Goal: Use online tool/utility: Utilize a website feature to perform a specific function

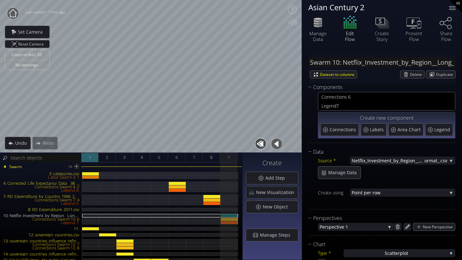
click at [90, 158] on span "1" at bounding box center [90, 158] width 2 height 8
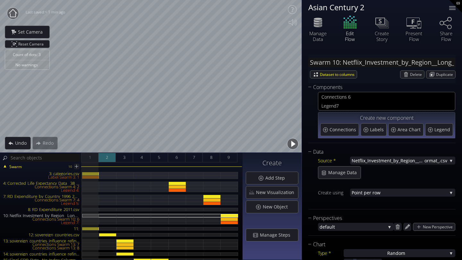
click at [105, 160] on div "2" at bounding box center [106, 158] width 17 height 10
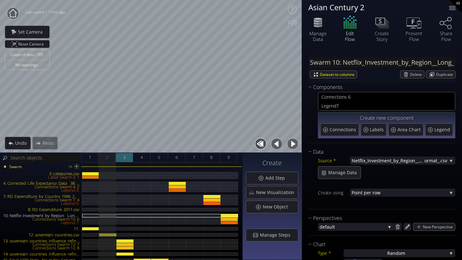
click at [124, 159] on span "3" at bounding box center [124, 158] width 2 height 8
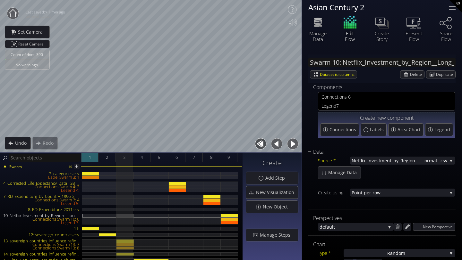
click at [87, 156] on div "1" at bounding box center [89, 158] width 17 height 10
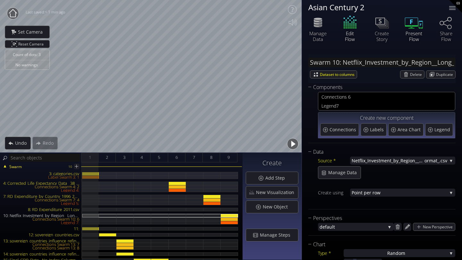
click at [411, 25] on icon at bounding box center [413, 22] width 19 height 16
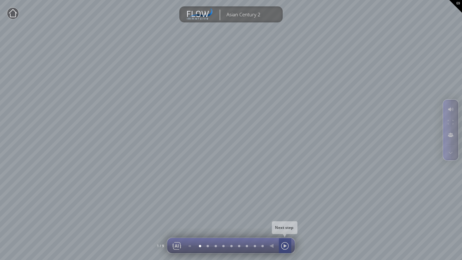
click at [284, 228] on div at bounding box center [285, 246] width 10 height 15
click at [285, 228] on div at bounding box center [285, 246] width 10 height 15
click at [283, 228] on div at bounding box center [285, 246] width 10 height 15
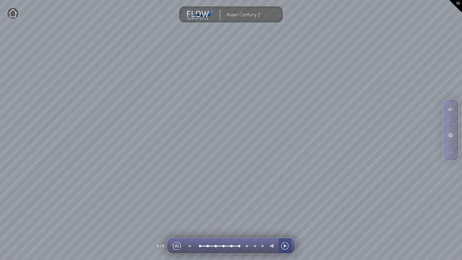
click at [283, 228] on div at bounding box center [285, 246] width 10 height 15
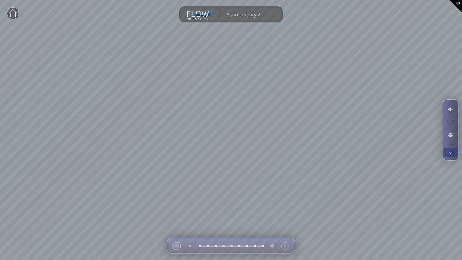
click at [421, 153] on div at bounding box center [451, 152] width 12 height 9
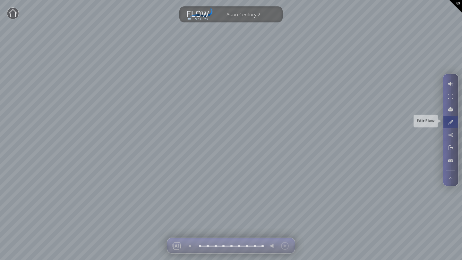
click at [421, 123] on div at bounding box center [451, 122] width 12 height 12
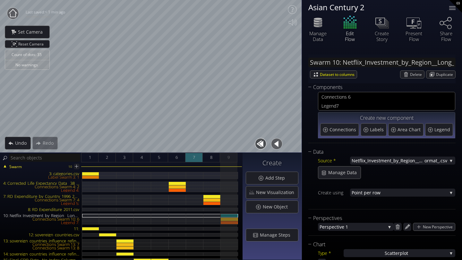
click at [193, 158] on span "7" at bounding box center [194, 158] width 2 height 8
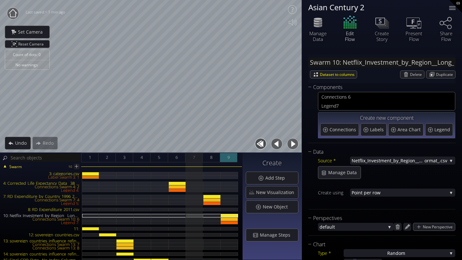
click at [226, 159] on div "9" at bounding box center [228, 158] width 17 height 10
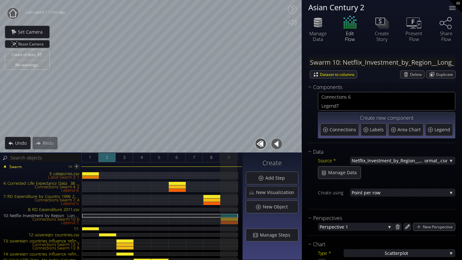
click at [107, 161] on span "2" at bounding box center [107, 158] width 2 height 8
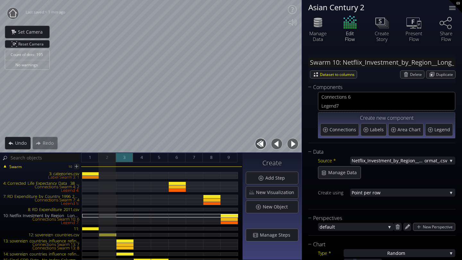
click at [125, 161] on span "3" at bounding box center [124, 158] width 2 height 8
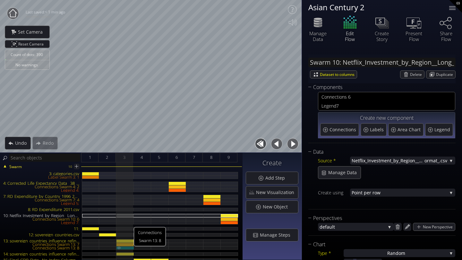
scroll to position [27, 0]
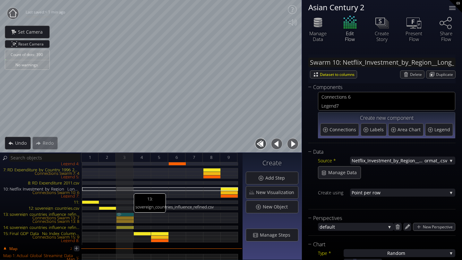
click at [125, 216] on div "13: sovereign_countries_influence_refined.csv" at bounding box center [124, 215] width 17 height 4
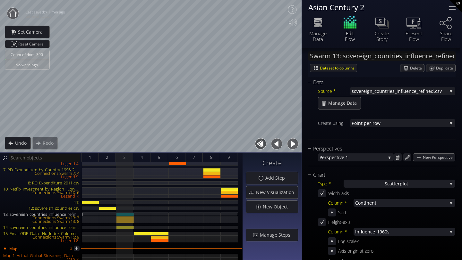
scroll to position [87, 0]
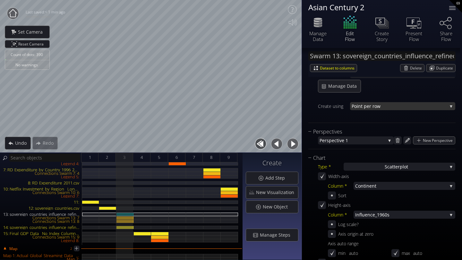
click at [372, 106] on span "nt per row" at bounding box center [402, 106] width 89 height 8
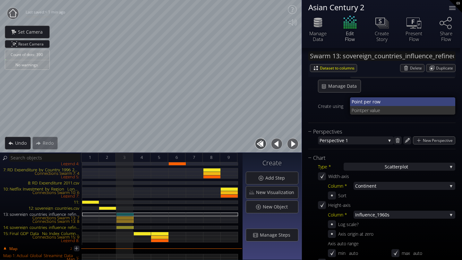
click at [370, 102] on span "nt per row" at bounding box center [404, 102] width 92 height 9
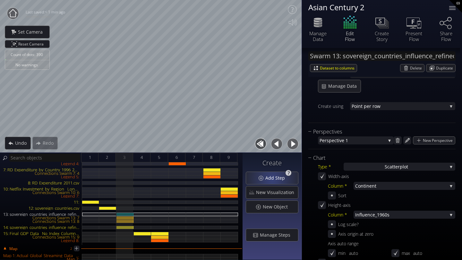
click at [273, 179] on span "Add Step" at bounding box center [277, 178] width 24 height 6
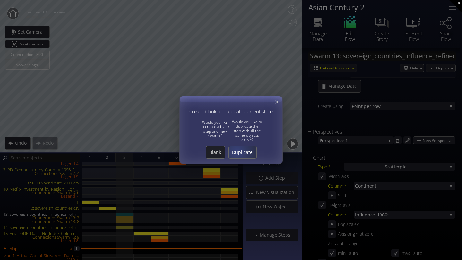
click at [237, 152] on span "Duplicate" at bounding box center [243, 152] width 28 height 6
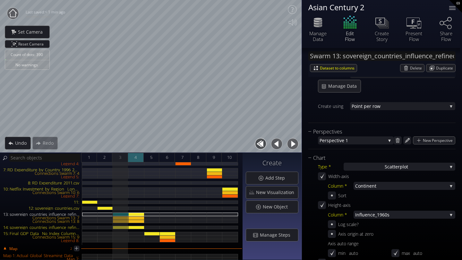
click at [140, 158] on div "4" at bounding box center [136, 158] width 16 height 10
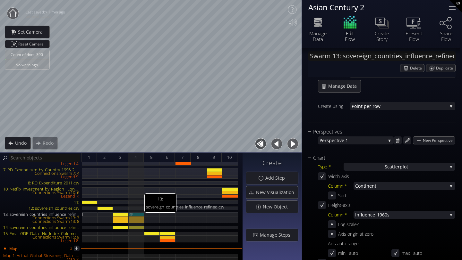
click at [131, 214] on img at bounding box center [131, 214] width 5 height 3
click at [131, 218] on img at bounding box center [131, 218] width 5 height 3
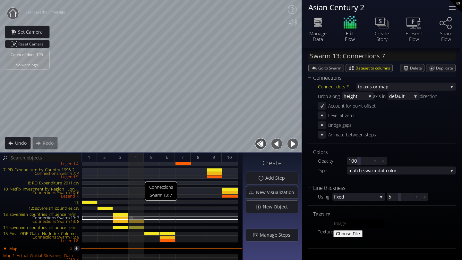
scroll to position [74, 0]
click at [131, 222] on img at bounding box center [131, 221] width 5 height 3
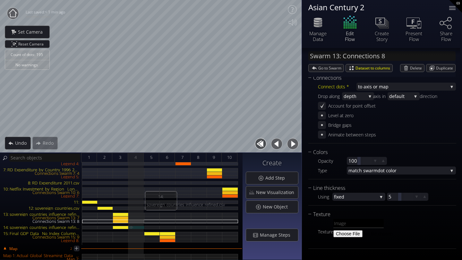
click at [131, 227] on img at bounding box center [131, 227] width 5 height 3
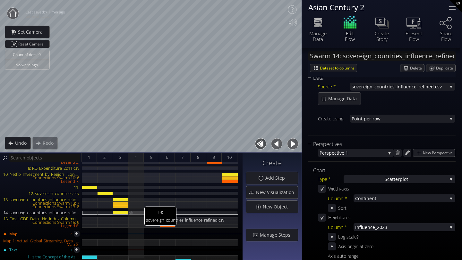
scroll to position [41, 0]
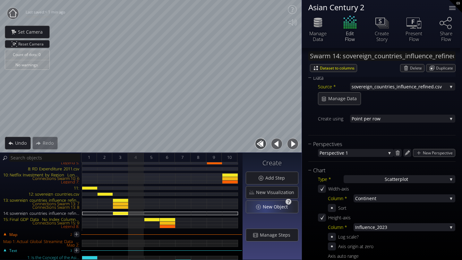
click at [267, 210] on span "New Object" at bounding box center [276, 207] width 29 height 6
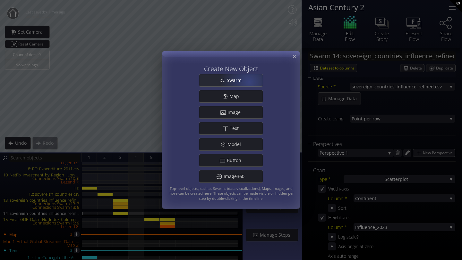
click at [249, 82] on div "Swarm" at bounding box center [231, 80] width 64 height 12
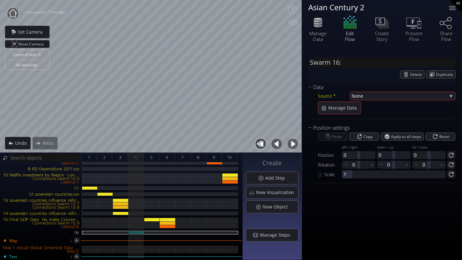
scroll to position [0, 0]
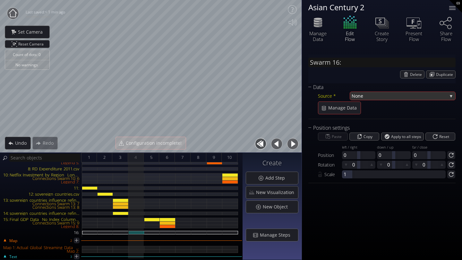
click at [361, 98] on span "None" at bounding box center [400, 96] width 96 height 8
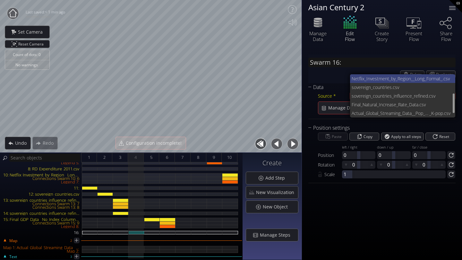
scroll to position [48, 0]
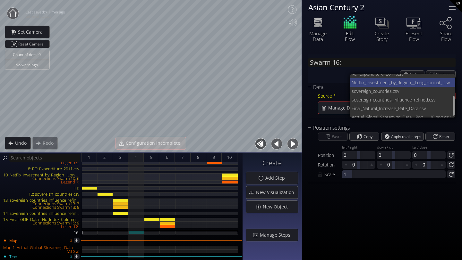
click at [393, 90] on span "ntries.csv" at bounding box center [415, 91] width 70 height 9
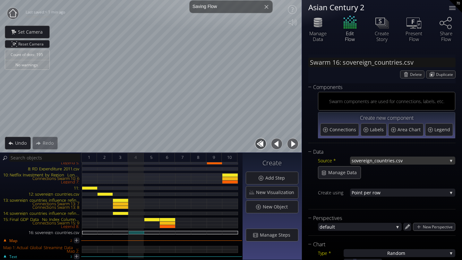
click at [372, 160] on span "sovereign_cou" at bounding box center [367, 161] width 30 height 8
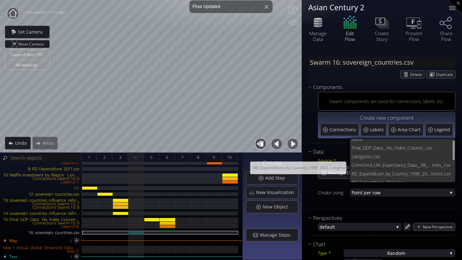
scroll to position [4, 0]
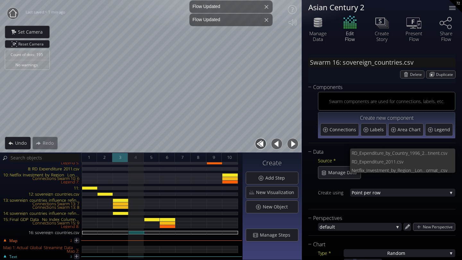
click at [122, 158] on div "3" at bounding box center [120, 158] width 16 height 10
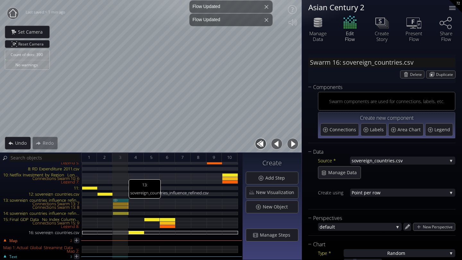
click at [123, 200] on div "13: sovereign_countries_influence_refined.csv" at bounding box center [121, 201] width 16 height 4
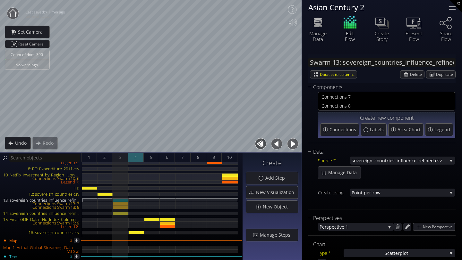
click at [133, 156] on div "4" at bounding box center [136, 158] width 16 height 10
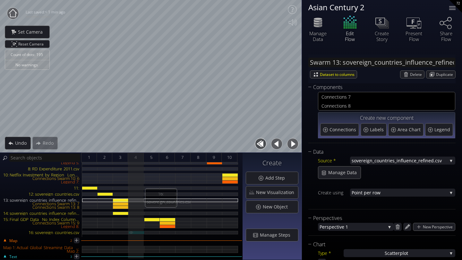
click at [135, 228] on div "16: sovereign_countries.csv" at bounding box center [137, 233] width 16 height 4
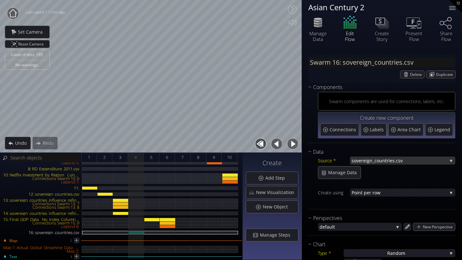
click at [378, 161] on span "sovereign_cou" at bounding box center [367, 161] width 30 height 8
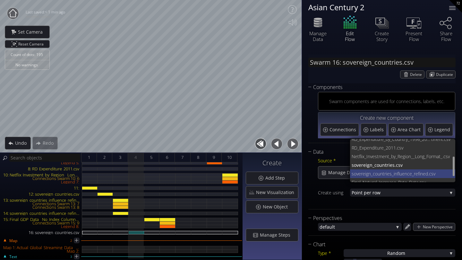
click at [373, 175] on span "sovereign_countries_influence_r" at bounding box center [384, 174] width 64 height 9
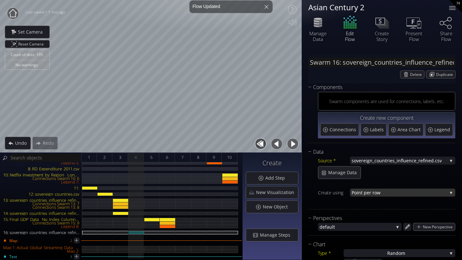
click at [383, 196] on span "nt per row" at bounding box center [402, 193] width 89 height 8
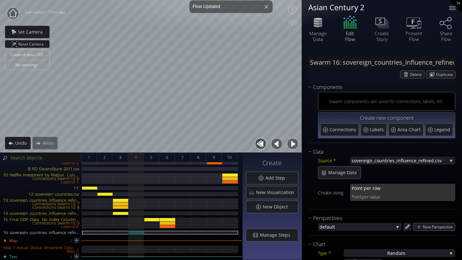
click at [383, 196] on span "per value" at bounding box center [406, 197] width 89 height 9
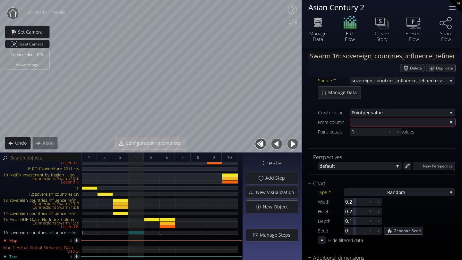
scroll to position [95, 0]
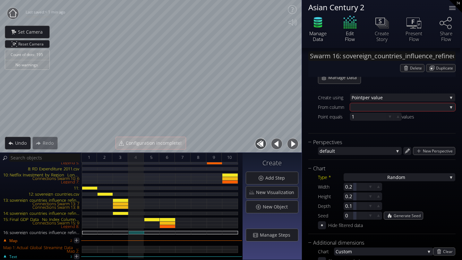
click at [317, 30] on div "Manage Data" at bounding box center [318, 36] width 22 height 12
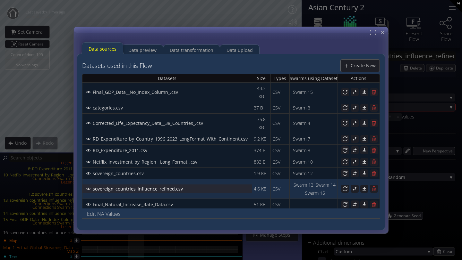
click at [159, 186] on span "sovereign_countries_influence_refined.csv" at bounding box center [139, 189] width 94 height 6
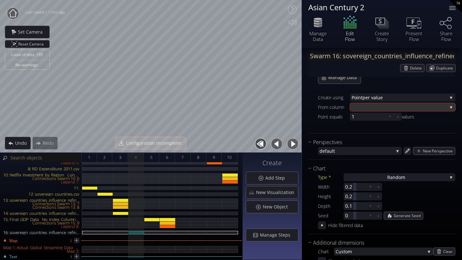
click at [363, 106] on div at bounding box center [400, 107] width 96 height 8
click at [363, 106] on span "ence_1960s" at bounding box center [405, 102] width 90 height 9
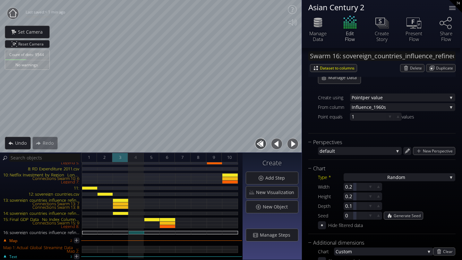
click at [121, 157] on span "3" at bounding box center [120, 158] width 2 height 8
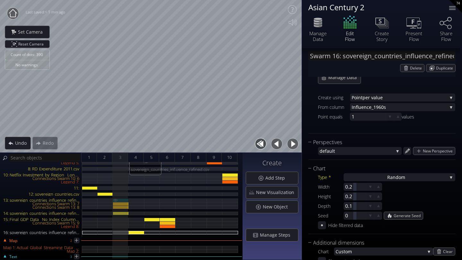
click at [122, 200] on div "13: sovereign_countries_influence_refined.csv" at bounding box center [121, 201] width 16 height 4
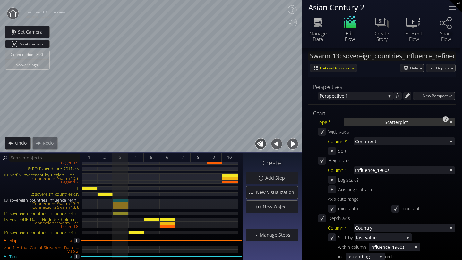
scroll to position [136, 0]
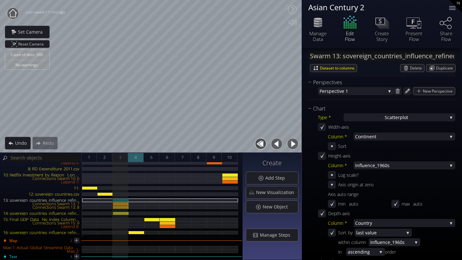
click at [135, 157] on span "4" at bounding box center [135, 158] width 2 height 8
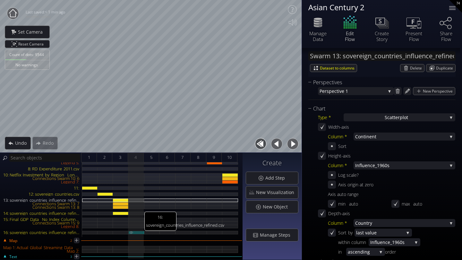
click at [137, 228] on div "16: sovereign_countries_influence_refined.csv" at bounding box center [137, 233] width 16 height 4
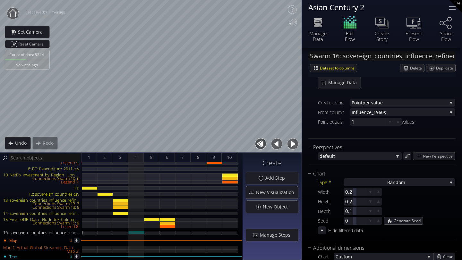
scroll to position [90, 0]
click at [382, 182] on div "Ra ndom" at bounding box center [400, 182] width 112 height 8
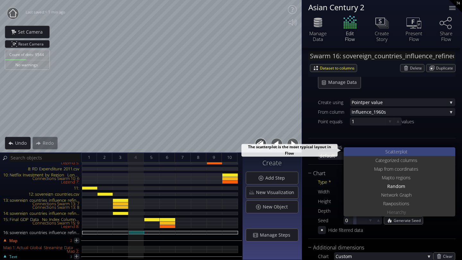
click at [378, 155] on div "S catterplot" at bounding box center [400, 152] width 110 height 9
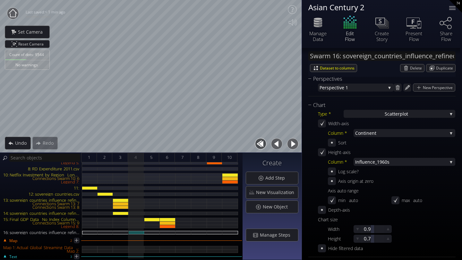
scroll to position [170, 0]
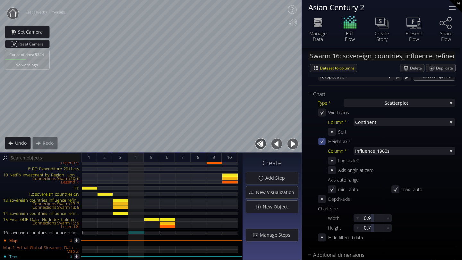
click at [323, 141] on icon at bounding box center [322, 141] width 4 height 5
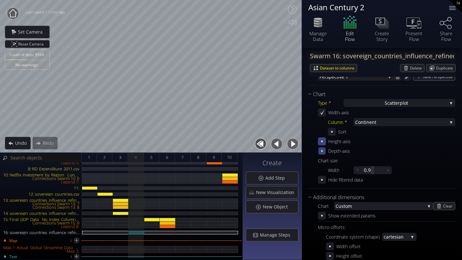
click at [323, 152] on icon at bounding box center [321, 151] width 5 height 5
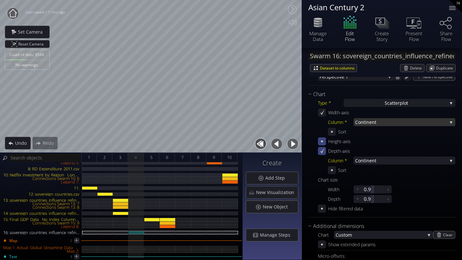
click at [362, 124] on span "Continen" at bounding box center [365, 122] width 20 height 8
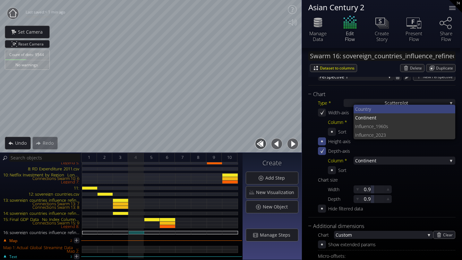
click at [361, 107] on span "Coun" at bounding box center [360, 109] width 11 height 9
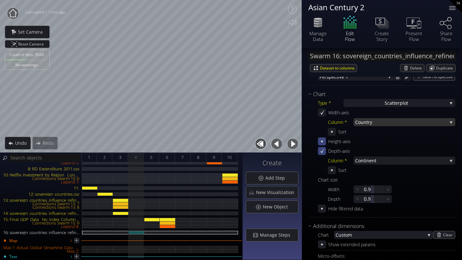
click at [366, 124] on span "Coun" at bounding box center [360, 122] width 11 height 8
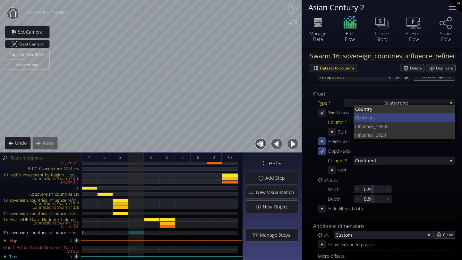
click at [363, 118] on span "Continen" at bounding box center [364, 118] width 18 height 9
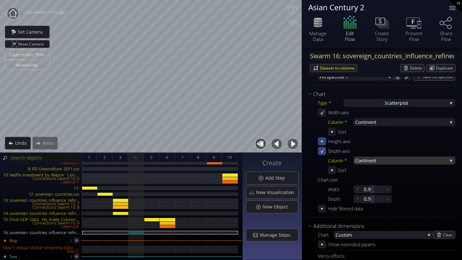
click at [362, 160] on span "Continen" at bounding box center [365, 161] width 20 height 8
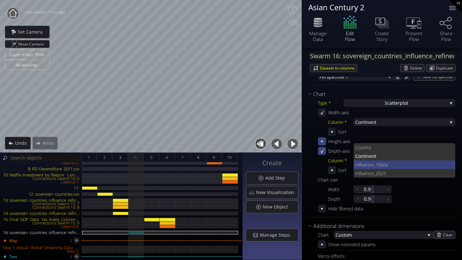
click at [361, 164] on span "Influ" at bounding box center [359, 165] width 9 height 9
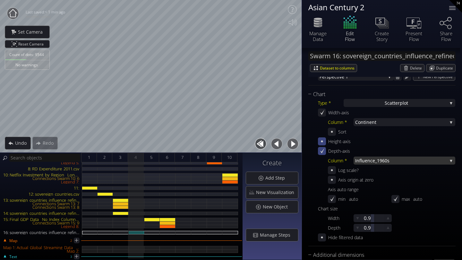
click at [361, 163] on span "Influ" at bounding box center [360, 161] width 10 height 8
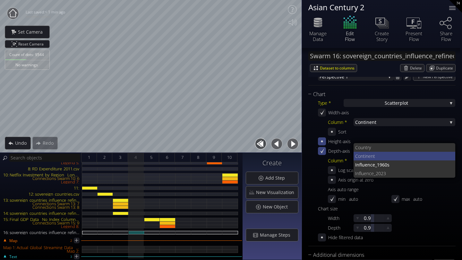
click at [360, 154] on span "Continen" at bounding box center [364, 156] width 18 height 9
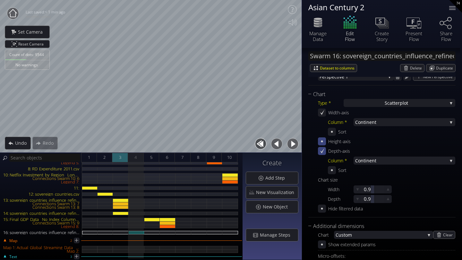
click at [121, 162] on div "3" at bounding box center [120, 158] width 16 height 10
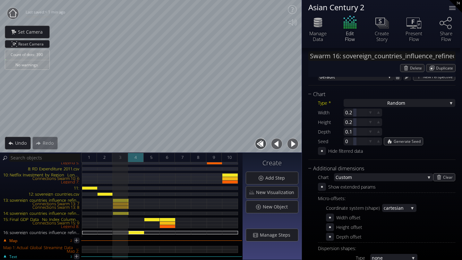
click at [136, 160] on span "4" at bounding box center [135, 158] width 2 height 8
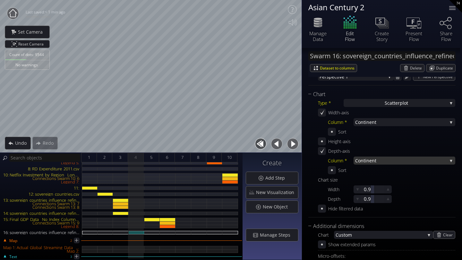
click at [366, 158] on span "Continen" at bounding box center [365, 161] width 20 height 8
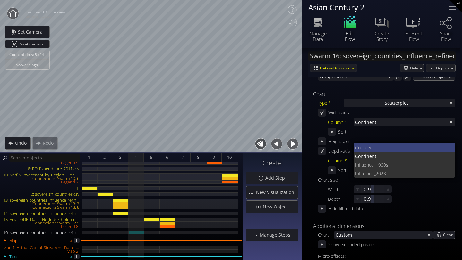
click at [361, 146] on span "Coun" at bounding box center [360, 147] width 11 height 9
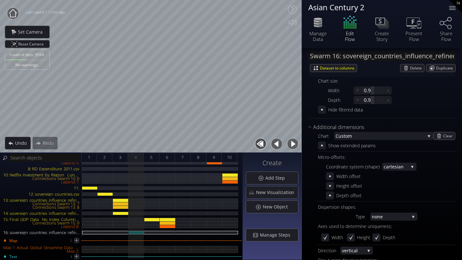
scroll to position [271, 0]
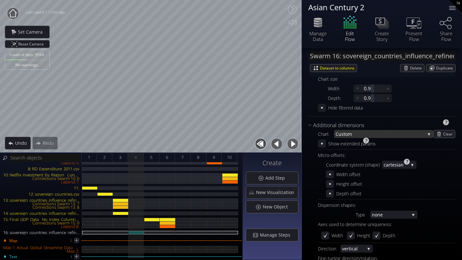
click at [352, 132] on span "stom" at bounding box center [383, 134] width 84 height 8
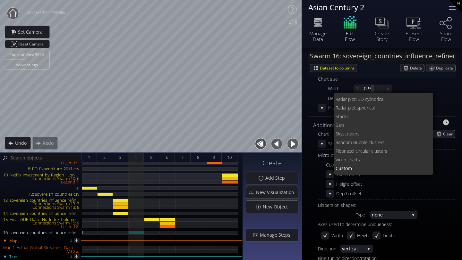
scroll to position [0, 0]
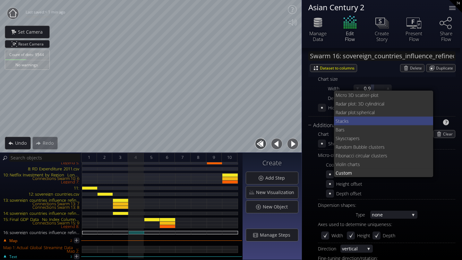
click at [343, 121] on span "acks" at bounding box center [384, 121] width 89 height 9
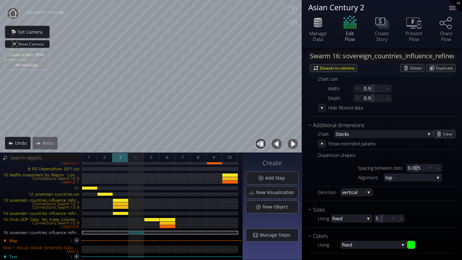
click at [120, 158] on span "3" at bounding box center [120, 158] width 2 height 8
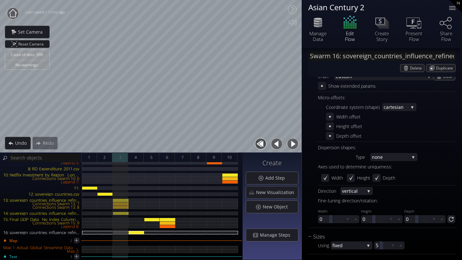
scroll to position [213, 0]
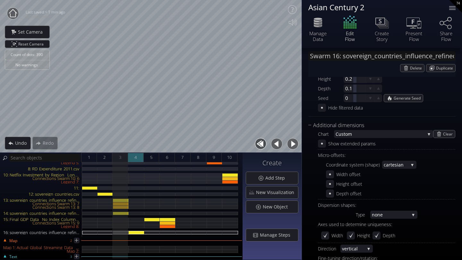
click at [134, 158] on div "4" at bounding box center [136, 158] width 16 height 10
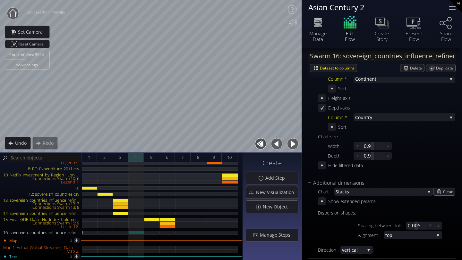
scroll to position [271, 0]
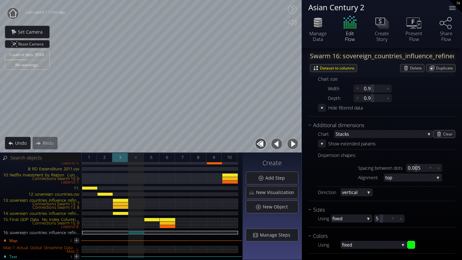
click at [118, 157] on div "3" at bounding box center [120, 158] width 16 height 10
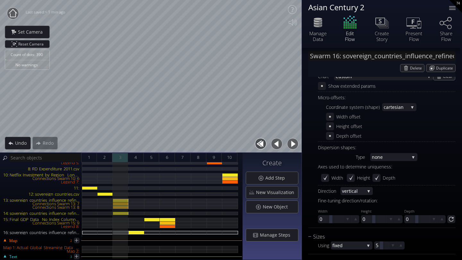
scroll to position [213, 0]
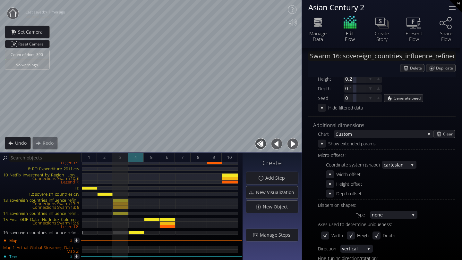
click at [133, 160] on div "4" at bounding box center [136, 158] width 16 height 10
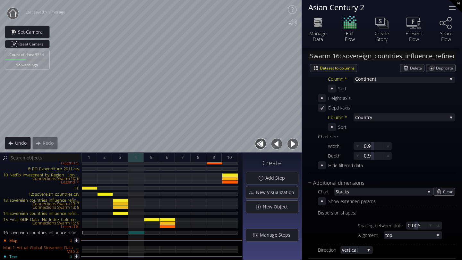
scroll to position [271, 0]
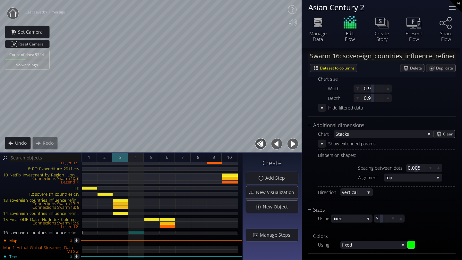
click at [120, 158] on span "3" at bounding box center [120, 158] width 2 height 8
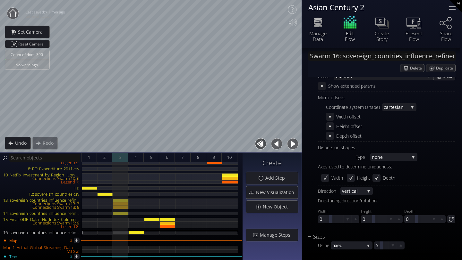
scroll to position [213, 0]
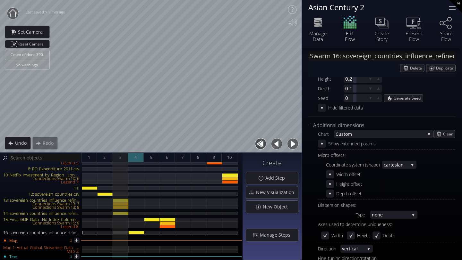
click at [135, 160] on span "4" at bounding box center [135, 158] width 2 height 8
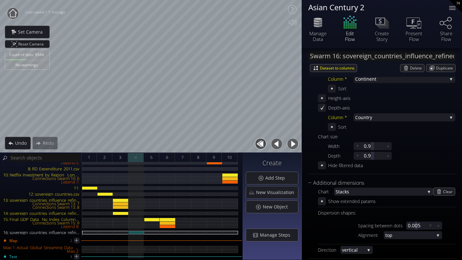
scroll to position [271, 0]
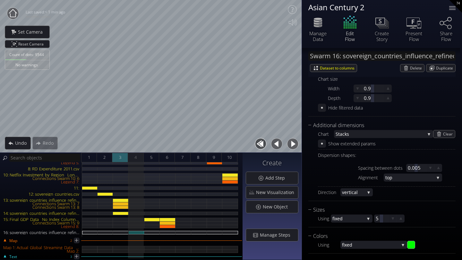
click at [119, 157] on span "3" at bounding box center [120, 158] width 2 height 8
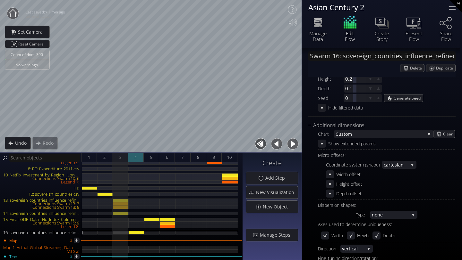
click at [134, 156] on div "4" at bounding box center [136, 158] width 16 height 10
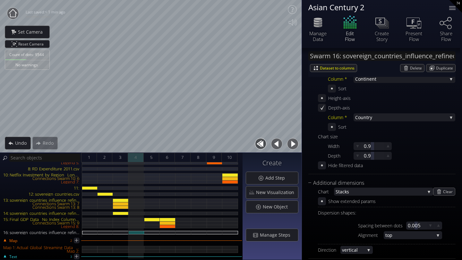
scroll to position [271, 0]
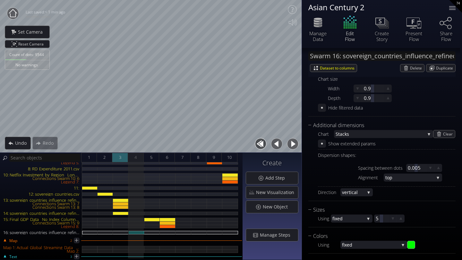
click at [121, 159] on div "3" at bounding box center [120, 158] width 16 height 10
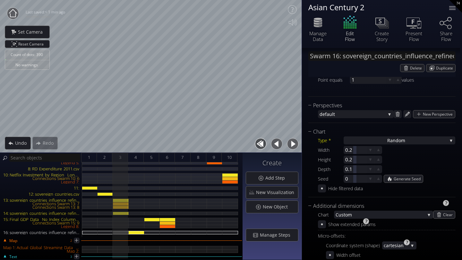
scroll to position [119, 0]
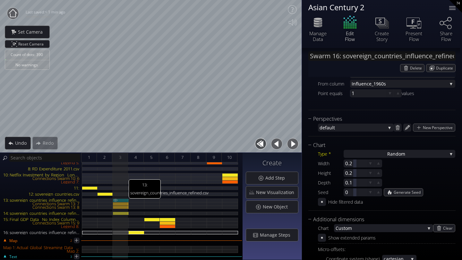
click at [120, 201] on div "13: sovereign_countries_influence_refined.csv" at bounding box center [121, 201] width 16 height 4
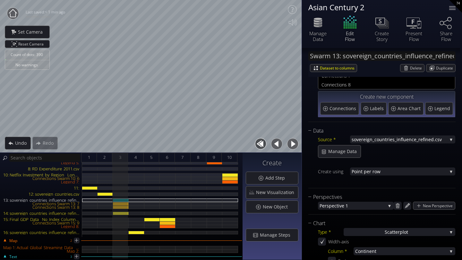
scroll to position [21, 0]
click at [136, 160] on span "4" at bounding box center [135, 158] width 2 height 8
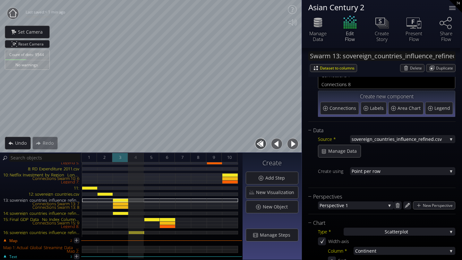
click at [123, 155] on div "3" at bounding box center [120, 158] width 16 height 10
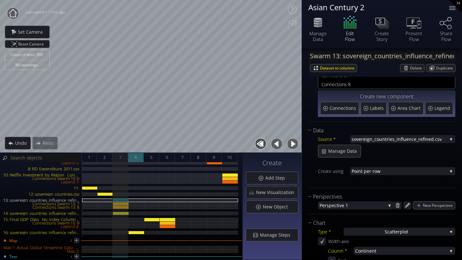
click at [131, 157] on div "4" at bounding box center [136, 158] width 16 height 10
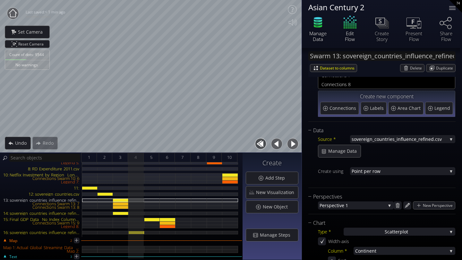
click at [324, 29] on icon at bounding box center [317, 22] width 19 height 16
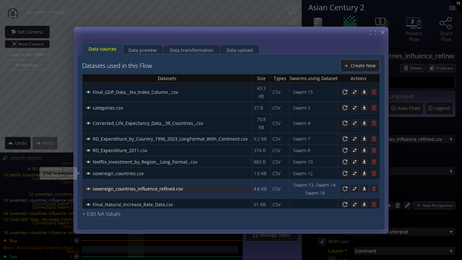
click at [134, 185] on div "sovereign_countries_influence_refined.csv" at bounding box center [167, 189] width 169 height 8
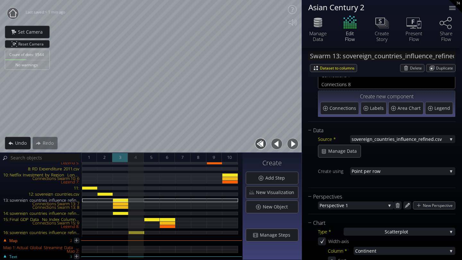
click at [118, 156] on div "3" at bounding box center [120, 158] width 16 height 10
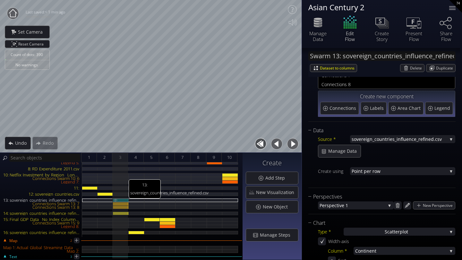
click at [123, 199] on div "13: sovereign_countries_influence_refined.csv" at bounding box center [121, 201] width 16 height 4
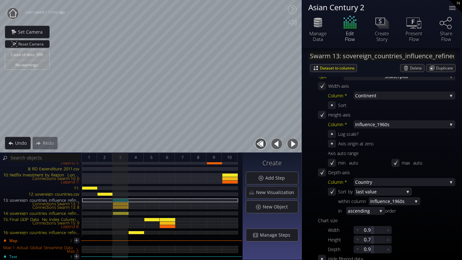
scroll to position [216, 0]
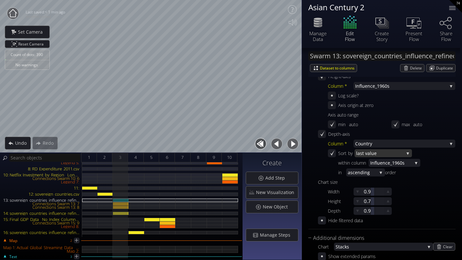
click at [366, 151] on span "last value" at bounding box center [380, 153] width 48 height 8
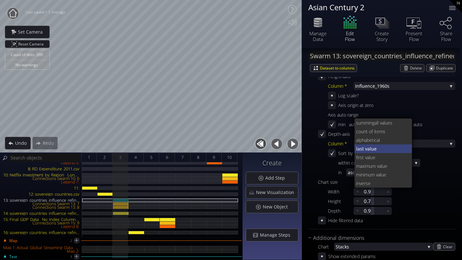
click at [366, 151] on span "last value" at bounding box center [381, 149] width 51 height 9
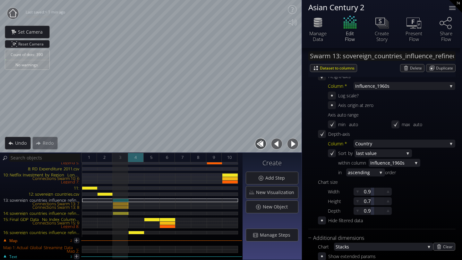
click at [137, 157] on span "4" at bounding box center [135, 158] width 2 height 8
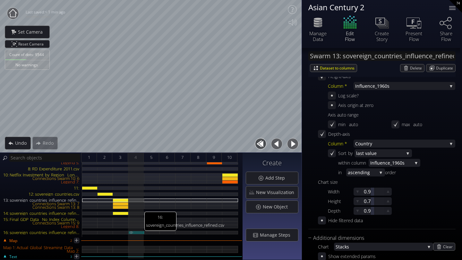
click at [140, 228] on div "16: sovereign_countries_influence_refined.csv" at bounding box center [137, 233] width 16 height 4
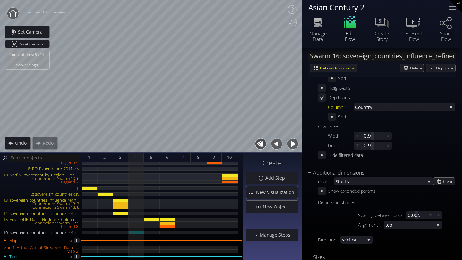
scroll to position [221, 0]
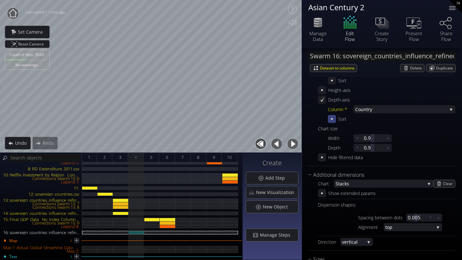
click at [330, 85] on div "Sort" at bounding box center [337, 81] width 19 height 8
click at [332, 119] on icon at bounding box center [332, 119] width 2 height 2
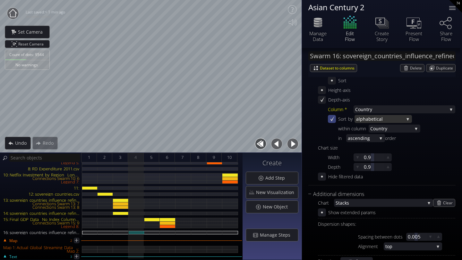
click at [362, 120] on span "phabetical" at bounding box center [382, 119] width 44 height 8
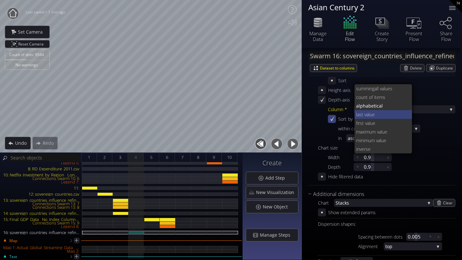
click at [361, 114] on span "last value" at bounding box center [381, 114] width 51 height 9
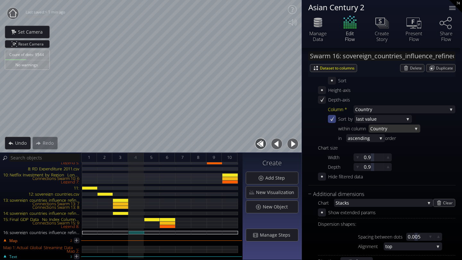
click at [374, 131] on span "Coun" at bounding box center [375, 129] width 11 height 8
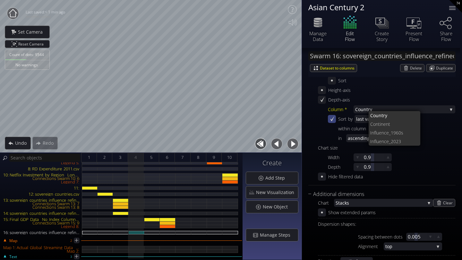
click at [374, 131] on span "Influ" at bounding box center [374, 133] width 9 height 9
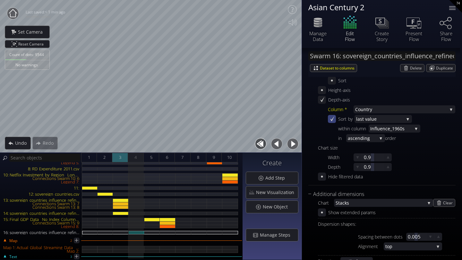
click at [120, 157] on span "3" at bounding box center [120, 158] width 2 height 8
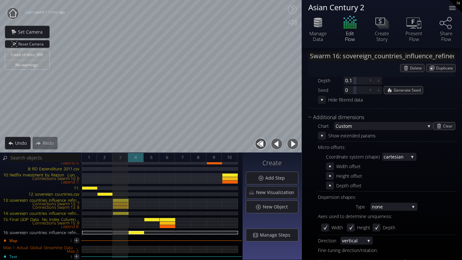
click at [135, 157] on span "4" at bounding box center [135, 158] width 2 height 8
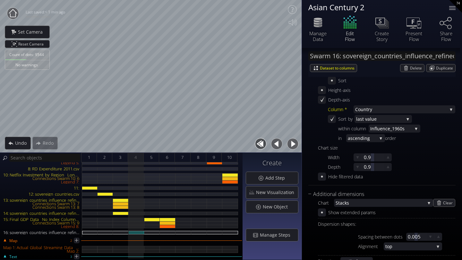
scroll to position [197, 0]
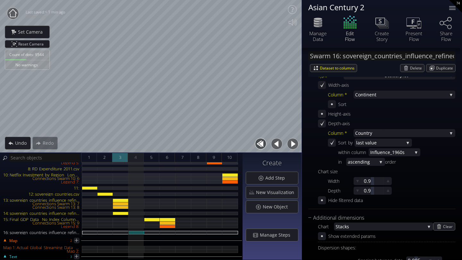
click at [117, 157] on div "3" at bounding box center [120, 158] width 16 height 10
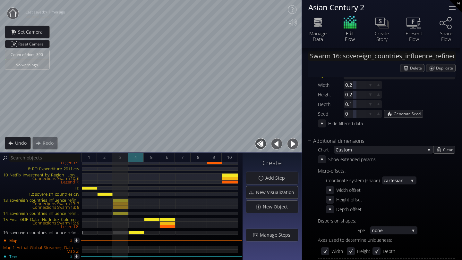
click at [138, 157] on div "4" at bounding box center [136, 158] width 16 height 10
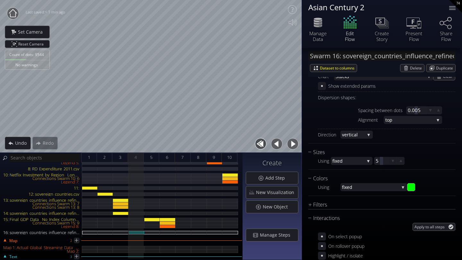
scroll to position [348, 0]
click at [351, 161] on span "fixed" at bounding box center [348, 161] width 32 height 8
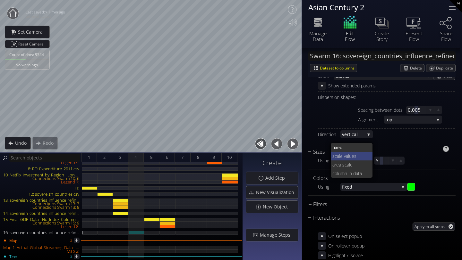
click at [345, 155] on span "ale values" at bounding box center [352, 156] width 31 height 9
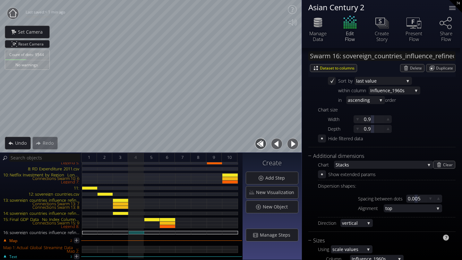
scroll to position [254, 0]
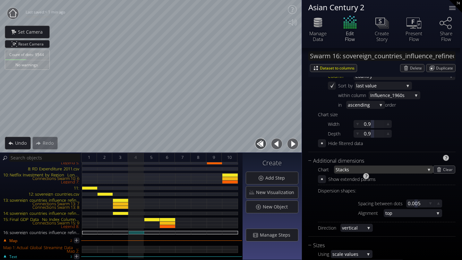
click at [411, 170] on span "acks" at bounding box center [382, 170] width 85 height 8
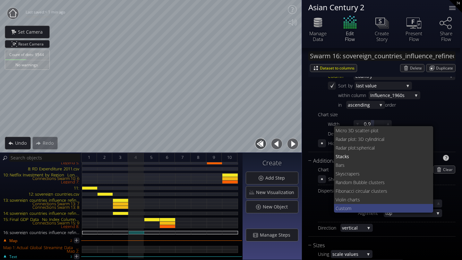
click at [368, 209] on span "stom" at bounding box center [384, 208] width 87 height 9
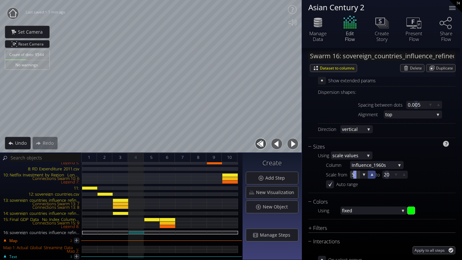
scroll to position [388, 0]
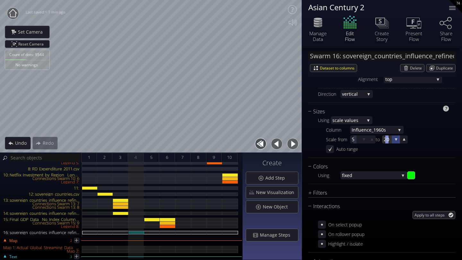
click at [394, 142] on icon at bounding box center [396, 140] width 6 height 6
click at [395, 141] on icon at bounding box center [396, 140] width 6 height 6
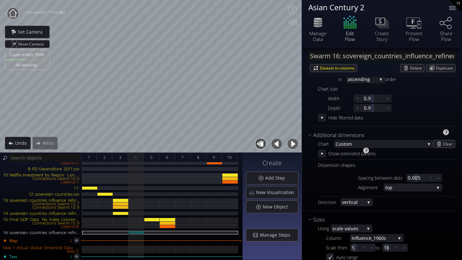
scroll to position [281, 0]
click at [121, 157] on span "3" at bounding box center [120, 158] width 2 height 8
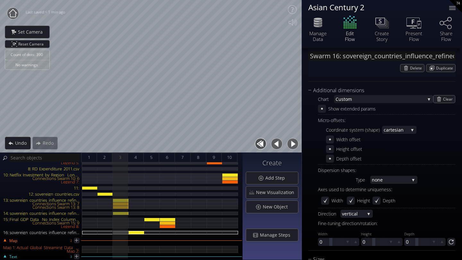
scroll to position [314, 0]
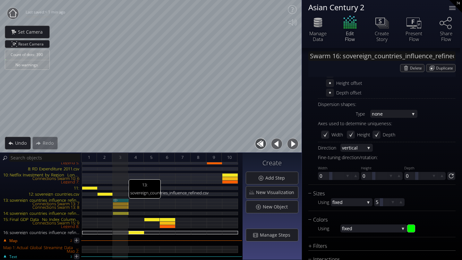
click at [125, 200] on div "13: sovereign_countries_influence_refined.csv" at bounding box center [121, 201] width 16 height 4
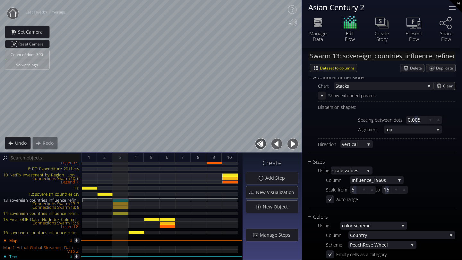
scroll to position [376, 0]
click at [136, 156] on span "4" at bounding box center [135, 158] width 2 height 8
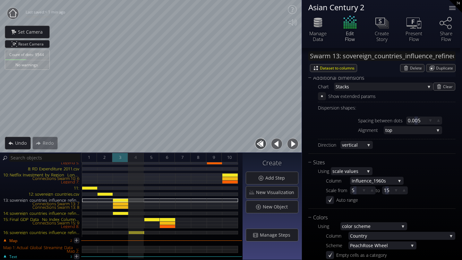
click at [122, 157] on div "3" at bounding box center [120, 158] width 16 height 10
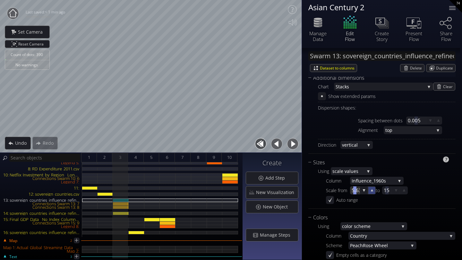
click at [371, 192] on icon at bounding box center [371, 190] width 5 height 5
click at [371, 192] on icon at bounding box center [372, 191] width 6 height 6
click at [364, 191] on icon at bounding box center [364, 191] width 3 height 3
click at [138, 159] on div "4" at bounding box center [136, 158] width 16 height 10
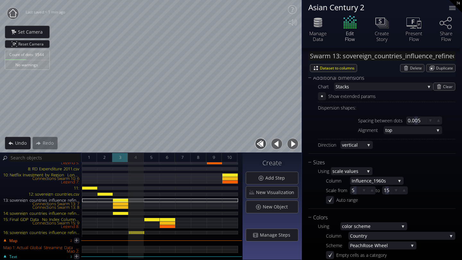
click at [119, 157] on span "3" at bounding box center [120, 158] width 2 height 8
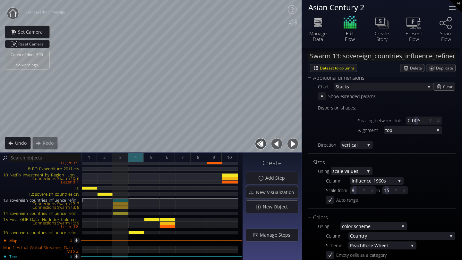
click at [135, 159] on span "4" at bounding box center [135, 158] width 2 height 8
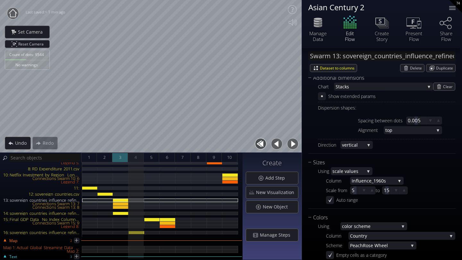
click at [119, 155] on span "3" at bounding box center [120, 158] width 2 height 8
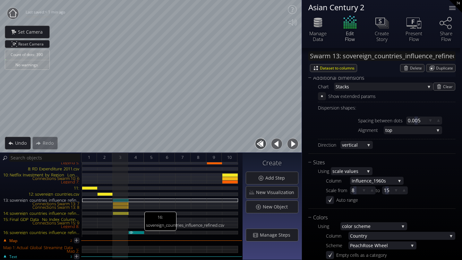
click at [139, 228] on div "16: sovereign_countries_influence_refined.csv" at bounding box center [137, 233] width 16 height 4
type input "Swarm 16: sovereign_countries_influence_refined.csv"
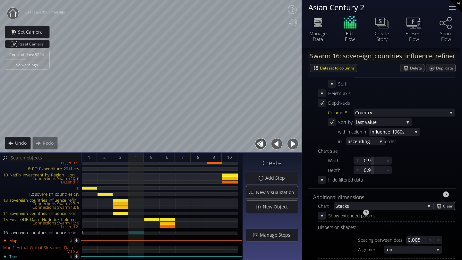
scroll to position [216, 0]
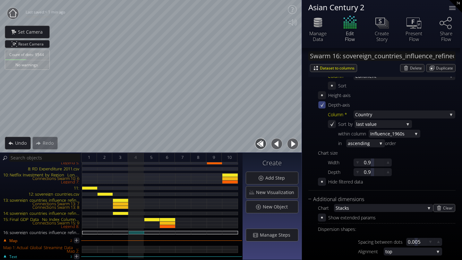
click at [324, 106] on icon at bounding box center [321, 104] width 5 height 5
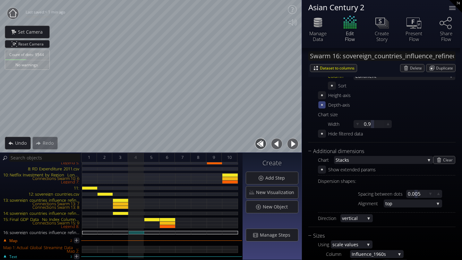
click at [323, 106] on icon at bounding box center [321, 104] width 5 height 5
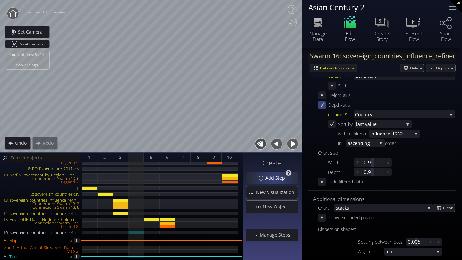
click at [275, 180] on span "Add Step" at bounding box center [277, 178] width 24 height 6
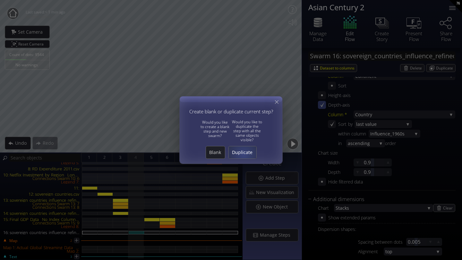
click at [243, 154] on span "Duplicate" at bounding box center [243, 152] width 28 height 6
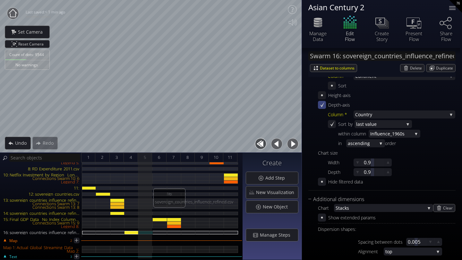
click at [146, 228] on div "16: sovereign_countries_influence_refined.csv" at bounding box center [146, 233] width 14 height 4
click at [323, 104] on icon at bounding box center [321, 104] width 5 height 5
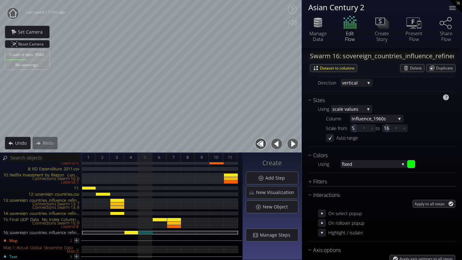
scroll to position [352, 0]
click at [357, 165] on span "fixed" at bounding box center [370, 164] width 57 height 8
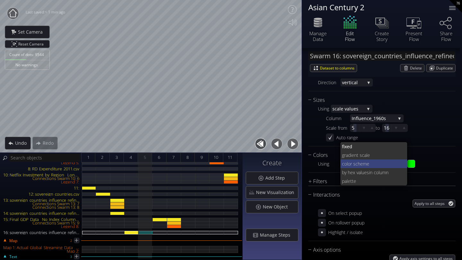
click at [354, 162] on span "lor scheme" at bounding box center [374, 164] width 55 height 9
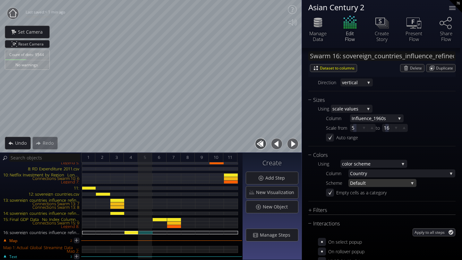
scroll to position [384, 0]
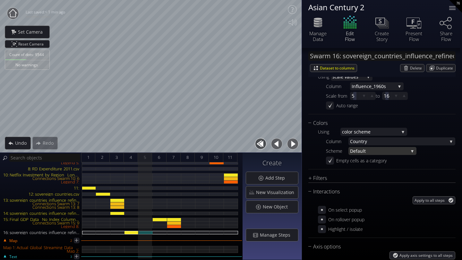
click at [362, 152] on span "ult" at bounding box center [384, 151] width 48 height 8
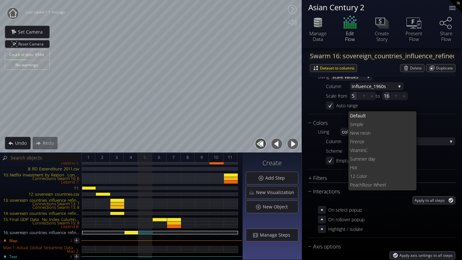
click at [421, 117] on div "Perspectives Per spective 2 defa ult Per spective 1 Per spective 2 New Perspect…" at bounding box center [381, 161] width 147 height 622
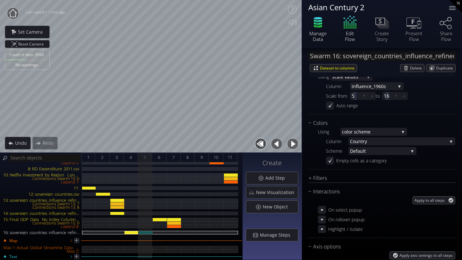
click at [314, 26] on icon at bounding box center [318, 26] width 8 height 3
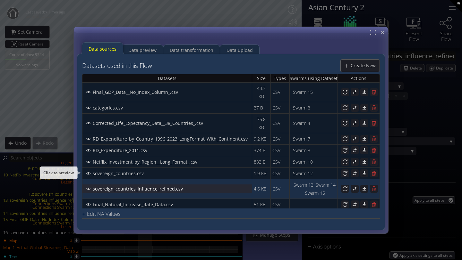
click at [197, 185] on div "sovereign_countries_influence_refined.csv" at bounding box center [167, 189] width 169 height 8
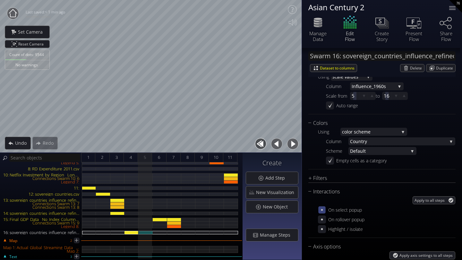
click at [322, 209] on icon at bounding box center [321, 210] width 5 height 5
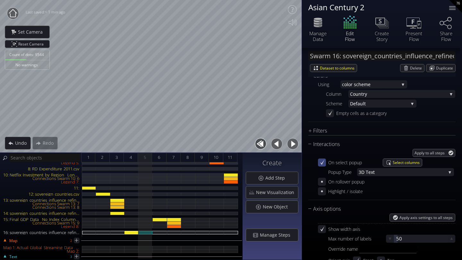
scroll to position [450, 0]
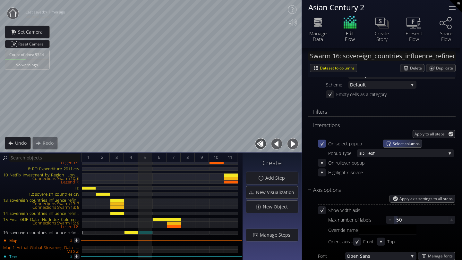
click at [391, 143] on div "Select columns" at bounding box center [402, 143] width 39 height 7
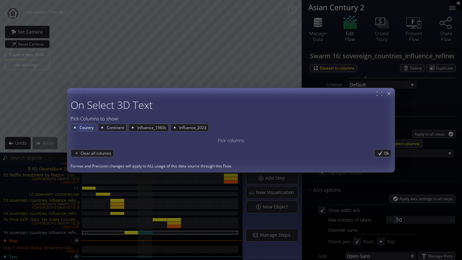
click at [83, 129] on span "Country" at bounding box center [87, 127] width 17 height 7
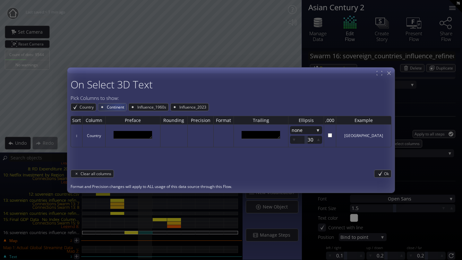
click at [118, 106] on span "Continent" at bounding box center [116, 107] width 20 height 7
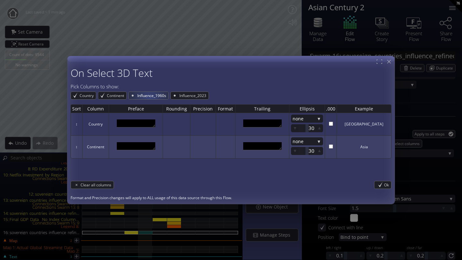
click at [149, 98] on span "Influence_1960s" at bounding box center [153, 95] width 32 height 7
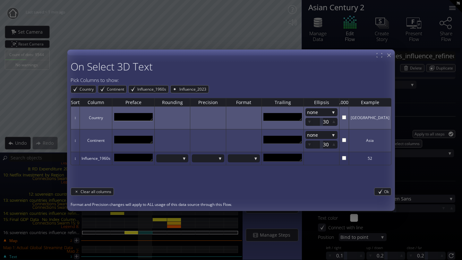
click at [143, 119] on textarea at bounding box center [133, 117] width 38 height 8
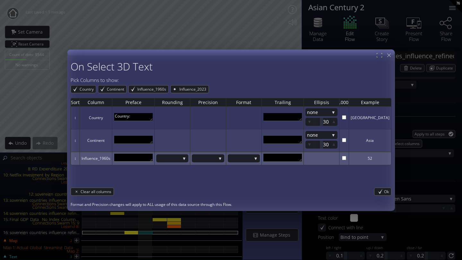
type textarea "Country:"
click at [129, 160] on textarea at bounding box center [133, 158] width 38 height 8
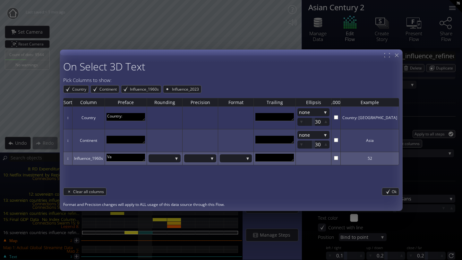
type textarea "V"
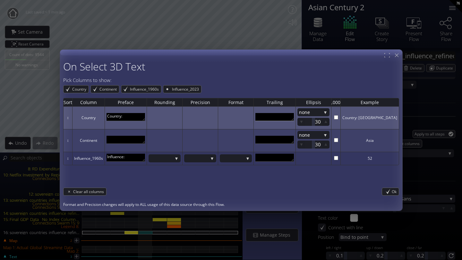
type textarea "Influence:"
click at [288, 115] on textarea at bounding box center [274, 117] width 38 height 8
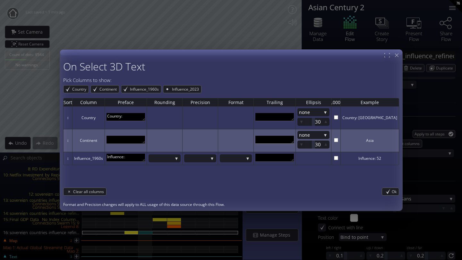
click at [287, 141] on textarea at bounding box center [274, 140] width 38 height 8
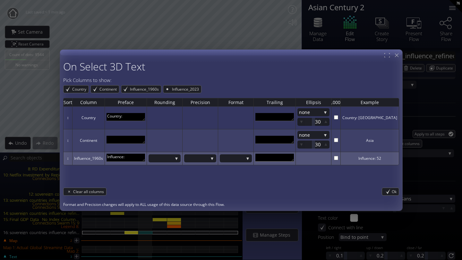
click at [283, 157] on textarea at bounding box center [274, 158] width 38 height 8
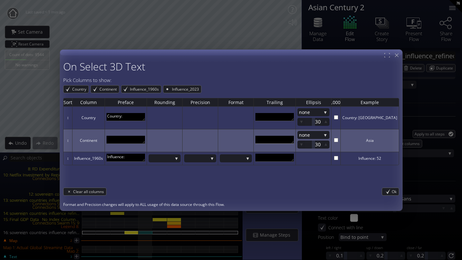
click at [278, 142] on textarea at bounding box center [274, 140] width 38 height 8
click at [134, 138] on textarea at bounding box center [125, 140] width 38 height 8
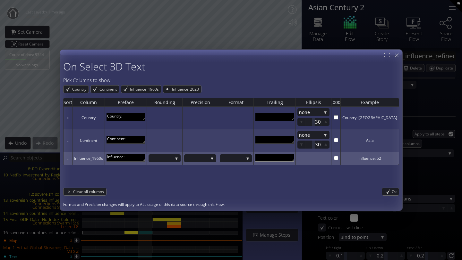
type textarea "Continent:"
click at [283, 157] on textarea at bounding box center [274, 158] width 38 height 8
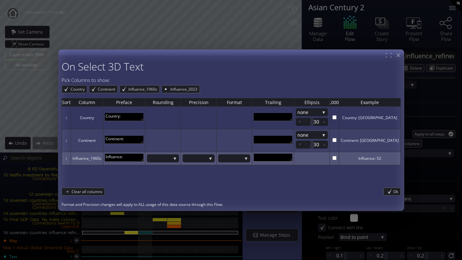
scroll to position [0, 0]
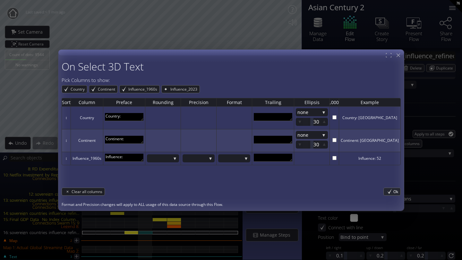
click at [384, 192] on div "Ok" at bounding box center [392, 191] width 17 height 7
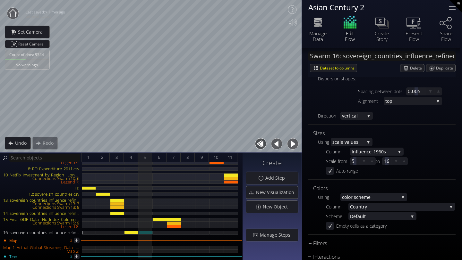
scroll to position [317, 0]
click at [338, 142] on span "ale values" at bounding box center [351, 144] width 28 height 8
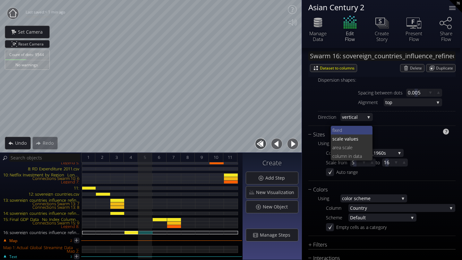
click at [336, 132] on span "fixed" at bounding box center [349, 130] width 35 height 9
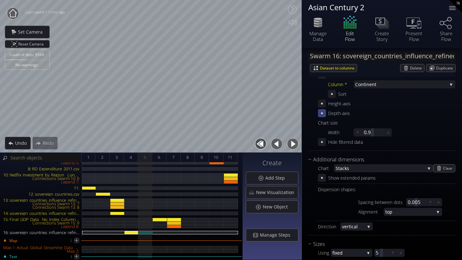
scroll to position [234, 0]
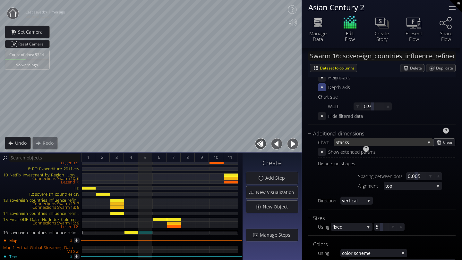
click at [364, 142] on span "acks" at bounding box center [382, 143] width 85 height 8
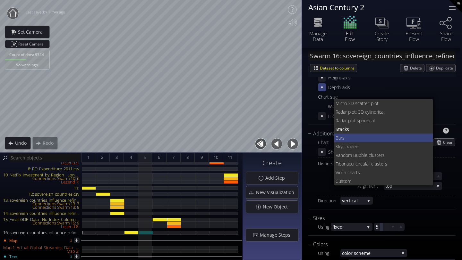
click at [356, 139] on span "Bars" at bounding box center [382, 138] width 93 height 9
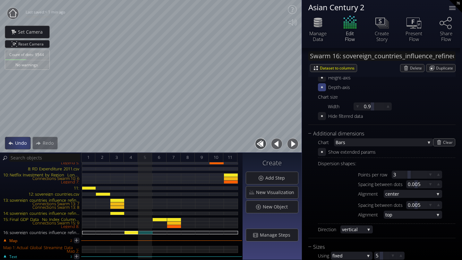
click at [22, 144] on span "Undo" at bounding box center [23, 143] width 16 height 6
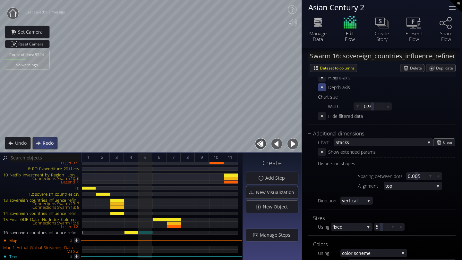
click at [44, 148] on div "Redo" at bounding box center [45, 143] width 25 height 12
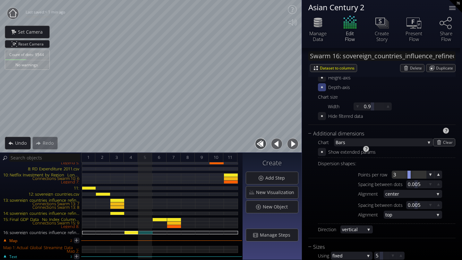
click at [399, 176] on div at bounding box center [409, 175] width 34 height 8
type input "3"
type input "6"
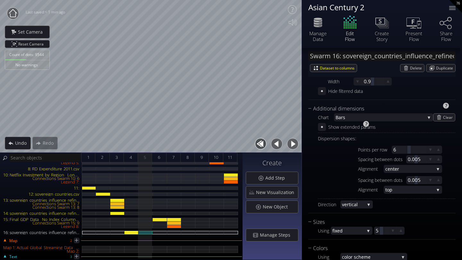
scroll to position [266, 0]
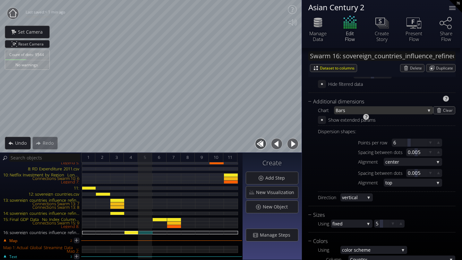
click at [381, 109] on span "Bars" at bounding box center [380, 110] width 89 height 8
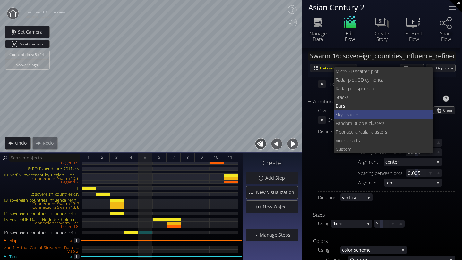
click at [379, 117] on span "kyscrapers" at bounding box center [383, 114] width 90 height 9
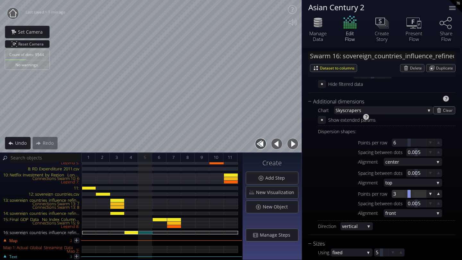
click at [395, 196] on div at bounding box center [409, 194] width 34 height 8
type input "3"
type input "5"
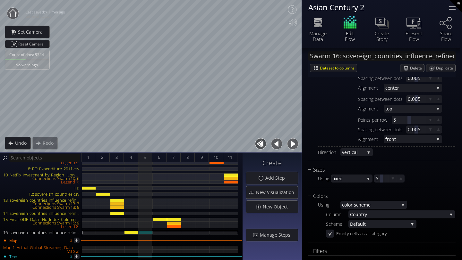
scroll to position [339, 0]
click at [346, 184] on div "Sizes Using fixed fixed sc ale values area scale colu mn in data 5" at bounding box center [381, 177] width 147 height 21
click at [173, 159] on span "7" at bounding box center [173, 158] width 2 height 8
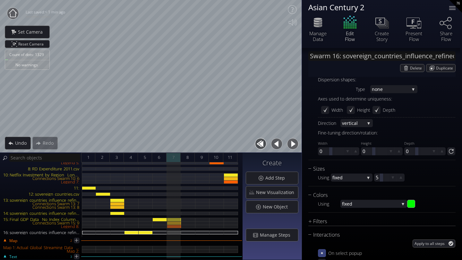
scroll to position [310, 0]
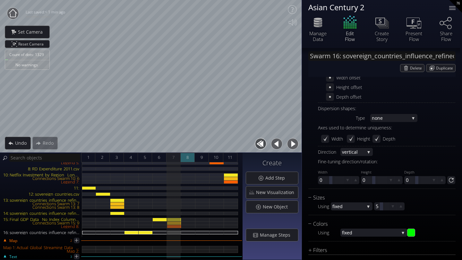
click at [186, 159] on div "8" at bounding box center [188, 158] width 14 height 10
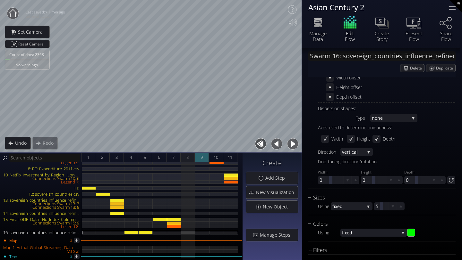
click at [197, 159] on div "9" at bounding box center [202, 158] width 14 height 10
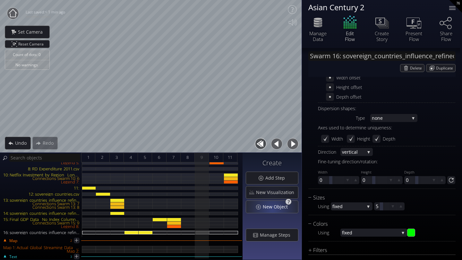
click at [272, 209] on span "New Object" at bounding box center [276, 207] width 29 height 6
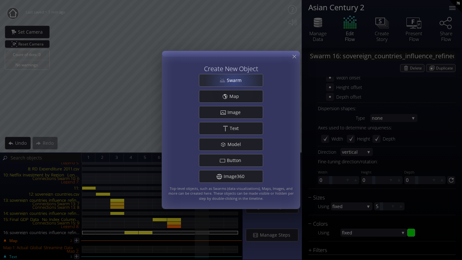
click at [232, 81] on span "Swarm" at bounding box center [235, 80] width 19 height 6
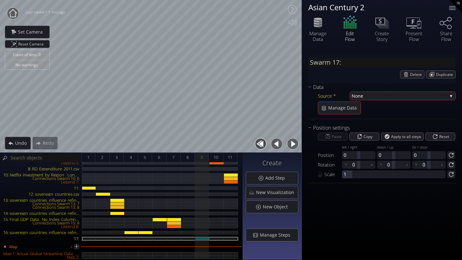
scroll to position [0, 0]
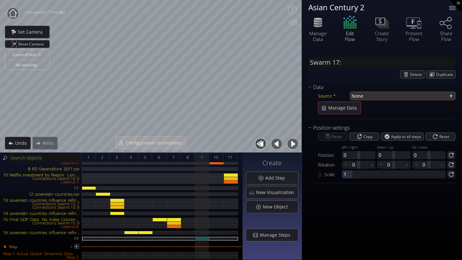
click at [360, 97] on span "None" at bounding box center [400, 96] width 96 height 8
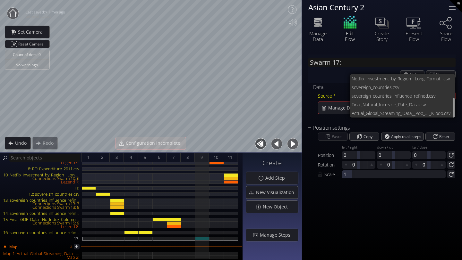
scroll to position [52, 0]
click at [369, 104] on span "Final_Natural_Increase_Rat" at bounding box center [378, 104] width 53 height 9
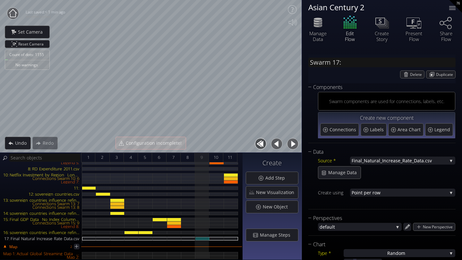
type input "Swarm 17: Final_Natural_Increase_Rate_Data.csv"
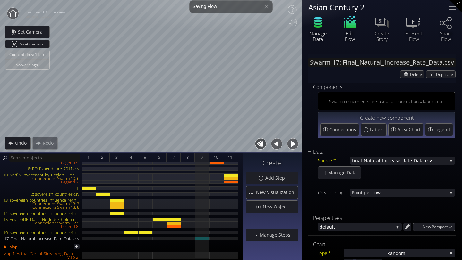
click at [318, 28] on icon at bounding box center [317, 22] width 19 height 16
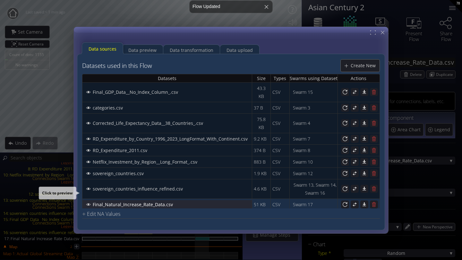
click at [128, 201] on span "Final_Natural_Increase_Rate_Data.csv" at bounding box center [134, 204] width 84 height 6
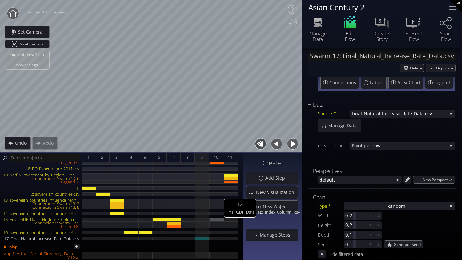
scroll to position [64, 0]
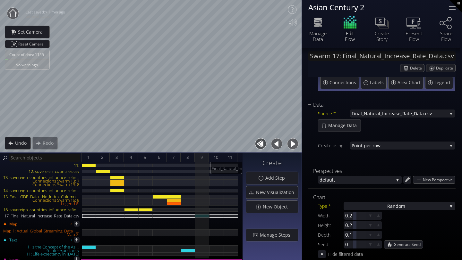
click at [202, 216] on div "17: Final_Natural_Increase_Rate_Data.csv" at bounding box center [202, 217] width 14 height 4
click at [190, 163] on div at bounding box center [188, 165] width 14 height 112
click at [188, 159] on span "8" at bounding box center [187, 158] width 2 height 8
click at [196, 159] on div "9" at bounding box center [202, 158] width 14 height 10
click at [197, 157] on div "9" at bounding box center [202, 158] width 14 height 10
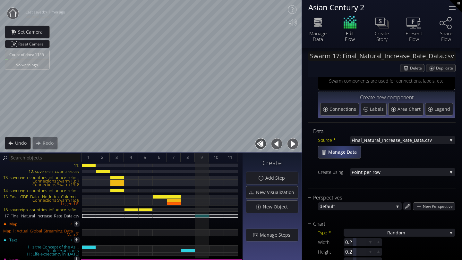
scroll to position [18, 0]
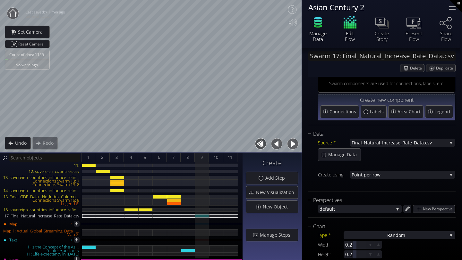
click at [317, 24] on icon at bounding box center [318, 23] width 8 height 3
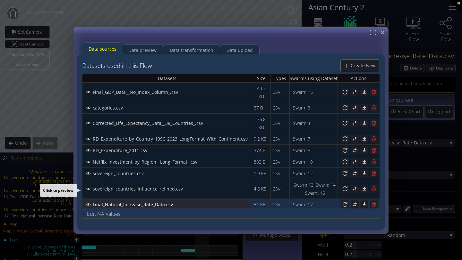
click at [195, 200] on div "Final_Natural_Increase_Rate_Data.csv" at bounding box center [167, 204] width 169 height 8
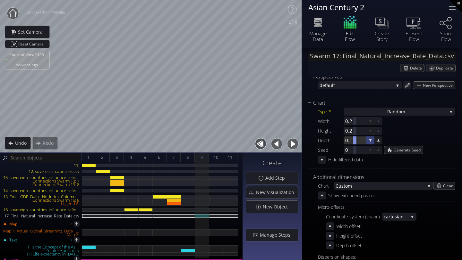
scroll to position [127, 0]
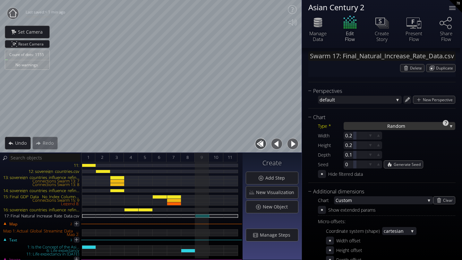
click at [365, 124] on div "Ra ndom" at bounding box center [400, 126] width 112 height 8
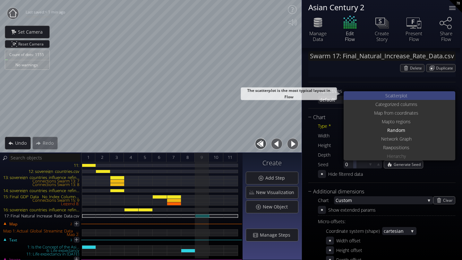
click at [373, 95] on div "S catterplot" at bounding box center [400, 95] width 110 height 9
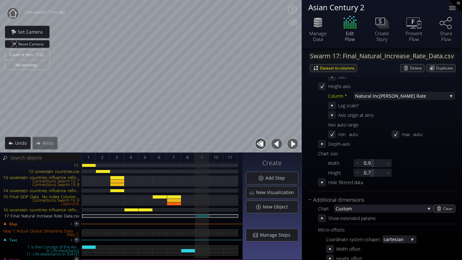
scroll to position [174, 0]
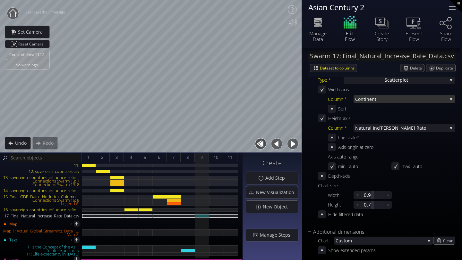
click at [367, 98] on span "Continen" at bounding box center [365, 99] width 20 height 8
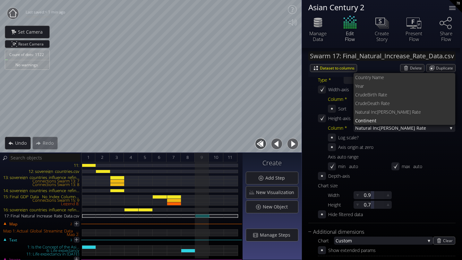
scroll to position [0, 0]
click at [365, 78] on span "untry Name" at bounding box center [406, 77] width 90 height 9
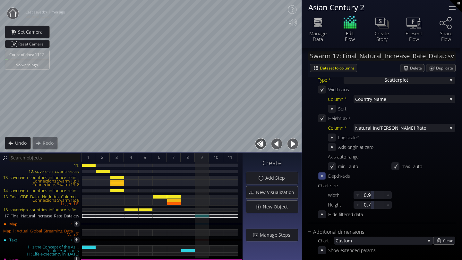
click at [321, 178] on icon at bounding box center [321, 176] width 5 height 5
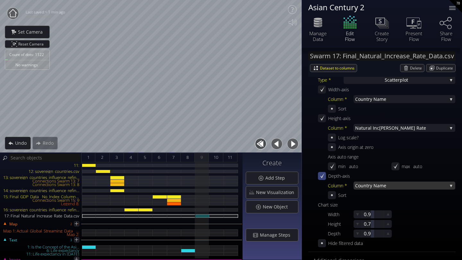
click at [359, 183] on span "Co" at bounding box center [357, 186] width 5 height 8
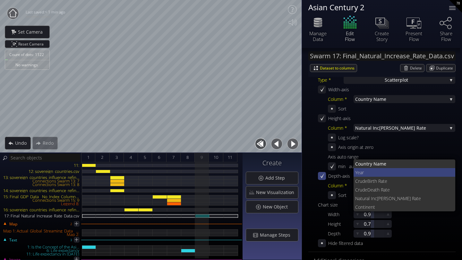
click at [356, 175] on span "Year" at bounding box center [402, 172] width 95 height 9
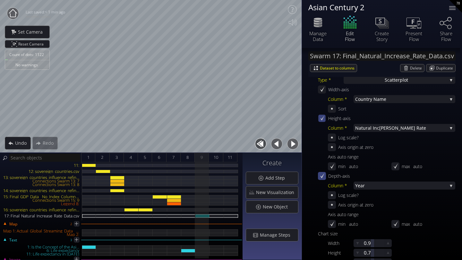
click at [324, 119] on icon at bounding box center [321, 118] width 5 height 5
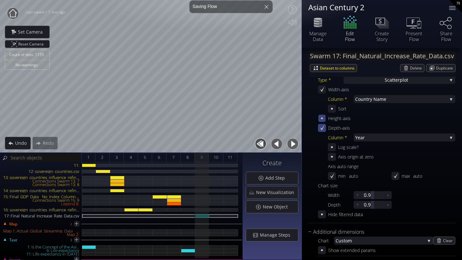
click at [323, 119] on icon at bounding box center [321, 118] width 5 height 5
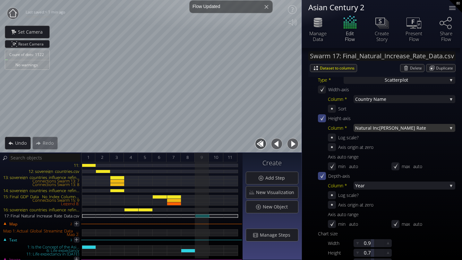
click at [363, 131] on span "Natural Inc" at bounding box center [367, 128] width 24 height 8
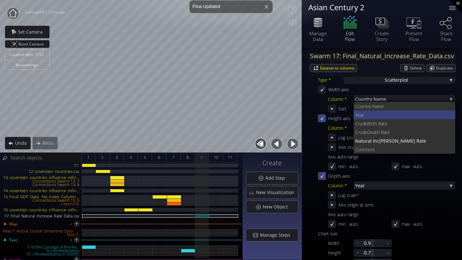
click at [361, 118] on span "Year" at bounding box center [402, 115] width 95 height 9
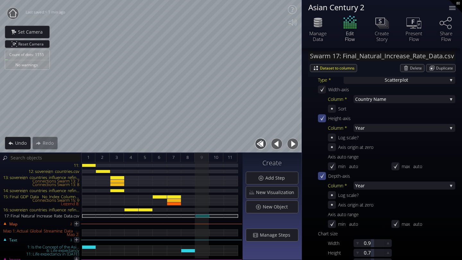
click at [321, 175] on icon at bounding box center [322, 176] width 6 height 6
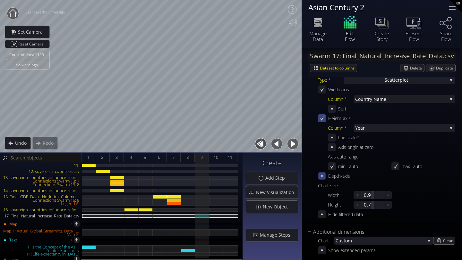
click at [319, 175] on icon at bounding box center [321, 176] width 5 height 5
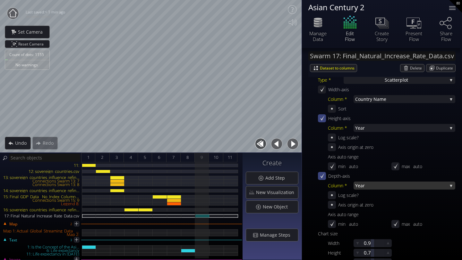
click at [359, 185] on span "Year" at bounding box center [401, 186] width 92 height 8
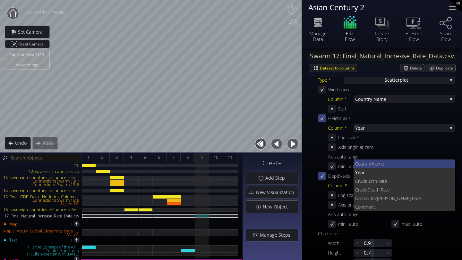
click at [367, 164] on span "untry Name" at bounding box center [406, 164] width 90 height 9
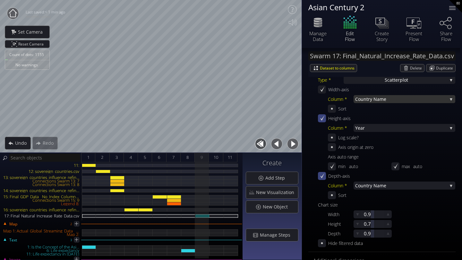
click at [362, 101] on span "untry Name" at bounding box center [404, 99] width 87 height 8
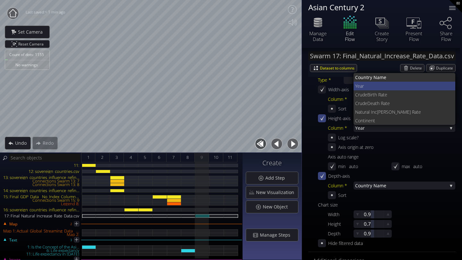
click at [357, 88] on span "Year" at bounding box center [402, 86] width 95 height 9
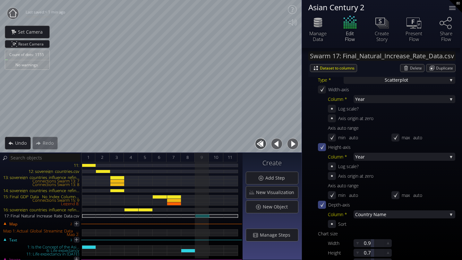
click at [323, 147] on icon at bounding box center [322, 146] width 4 height 5
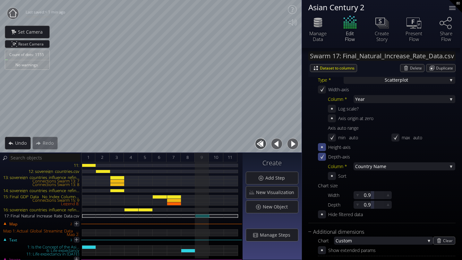
click at [321, 146] on icon at bounding box center [322, 147] width 6 height 6
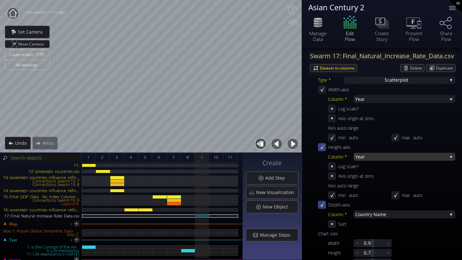
click at [363, 159] on span "Year" at bounding box center [401, 157] width 92 height 8
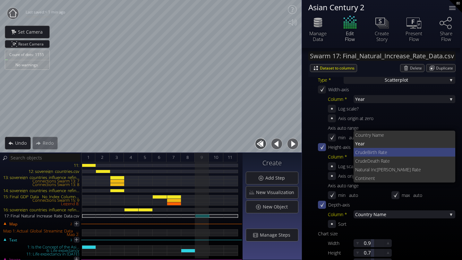
click at [362, 149] on span "Crude" at bounding box center [361, 152] width 12 height 9
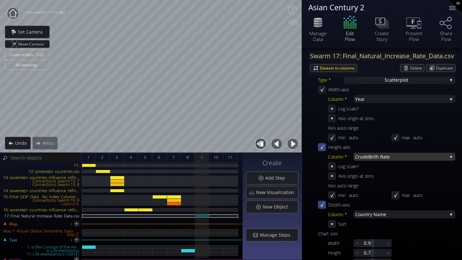
click at [365, 159] on span "Crude" at bounding box center [361, 157] width 13 height 8
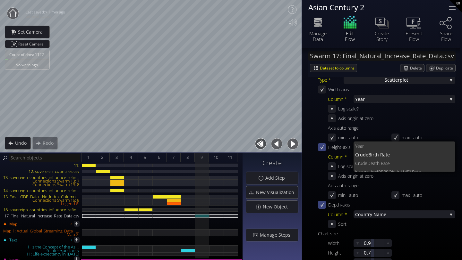
click at [316, 164] on div "Type * S catterplot S catterplot Categoriz ed columns Map from c oordinates Map…" at bounding box center [381, 175] width 147 height 201
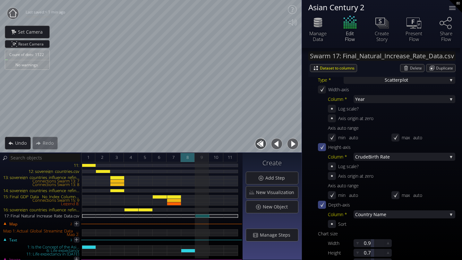
click at [188, 159] on span "8" at bounding box center [187, 158] width 2 height 8
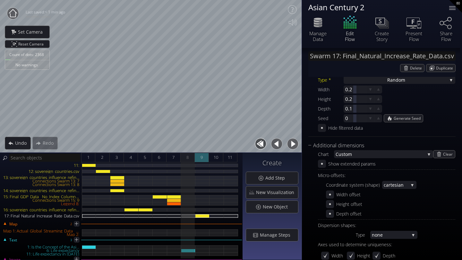
click at [205, 157] on div "9" at bounding box center [202, 158] width 14 height 10
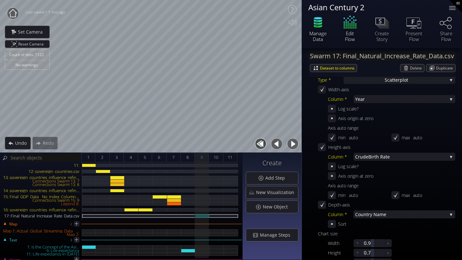
click at [321, 25] on icon at bounding box center [318, 26] width 8 height 3
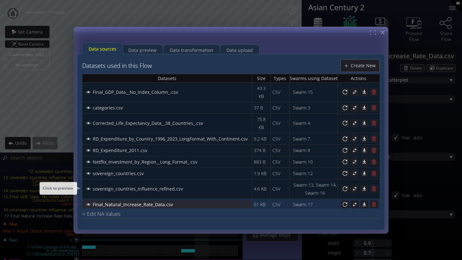
click at [154, 201] on span "Final_Natural_Increase_Rate_Data.csv" at bounding box center [134, 204] width 84 height 6
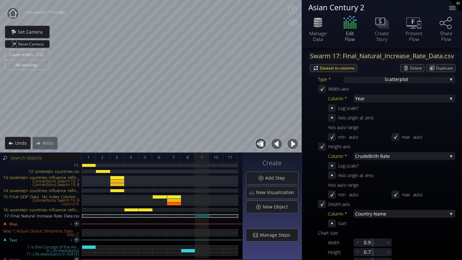
scroll to position [174, 0]
click at [369, 98] on span "Year" at bounding box center [401, 99] width 92 height 8
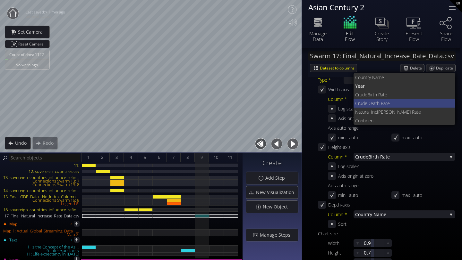
click at [367, 106] on span "Crude" at bounding box center [361, 103] width 12 height 9
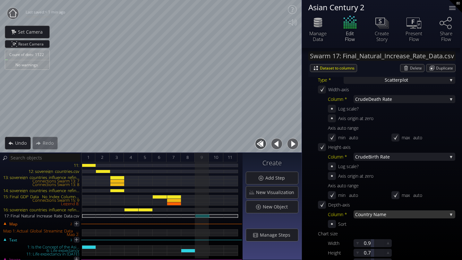
click at [368, 218] on span "untry Name" at bounding box center [404, 215] width 87 height 8
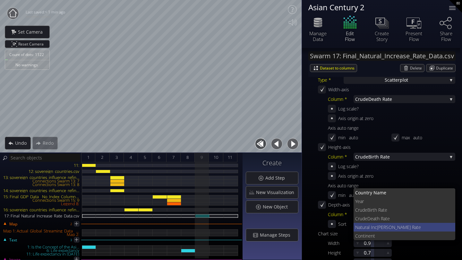
click at [366, 226] on span "Natural Inc" at bounding box center [366, 227] width 22 height 9
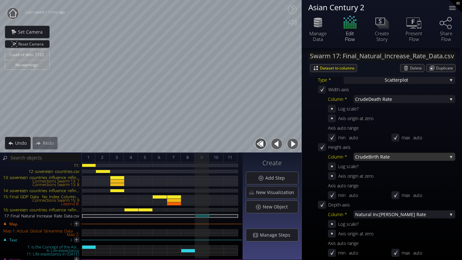
click at [385, 159] on span "Birth Rate" at bounding box center [407, 157] width 79 height 8
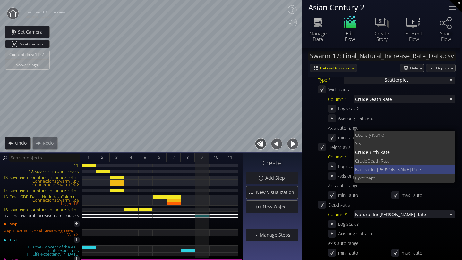
click at [375, 169] on span "Natural Inc" at bounding box center [366, 170] width 22 height 9
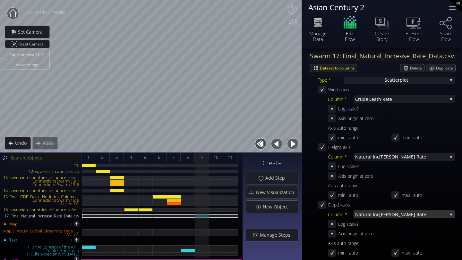
click at [366, 216] on span "Natural Inc" at bounding box center [367, 215] width 24 height 8
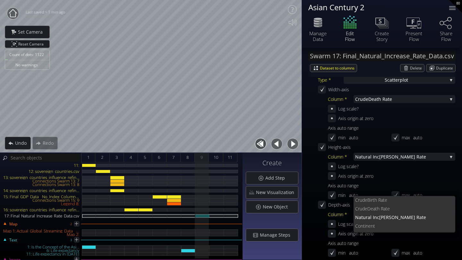
scroll to position [0, 0]
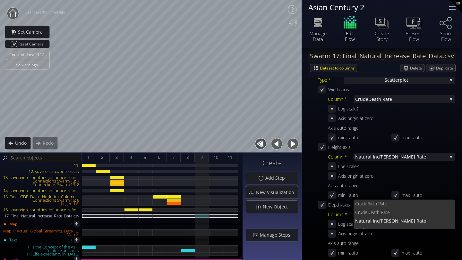
click at [336, 191] on div "Axis origin at zero Axis auto range min auto max auto" at bounding box center [391, 186] width 127 height 29
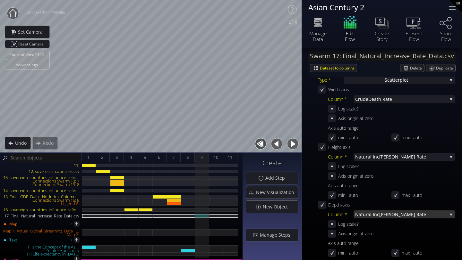
click at [370, 216] on span "Natural Inc" at bounding box center [367, 215] width 24 height 8
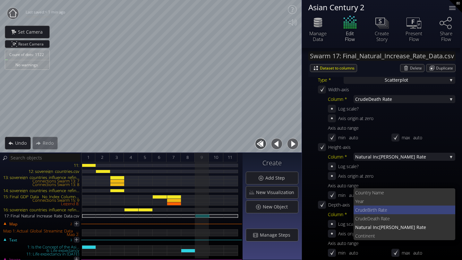
click at [362, 209] on span "Crude" at bounding box center [361, 210] width 12 height 9
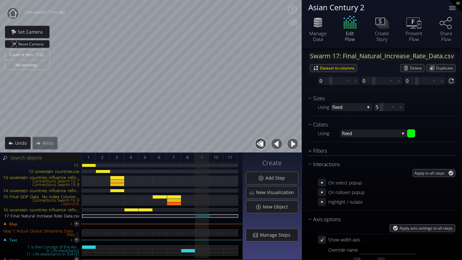
scroll to position [567, 0]
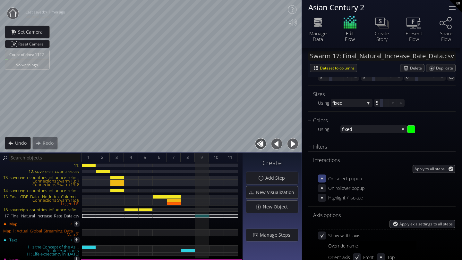
click at [320, 177] on icon at bounding box center [322, 179] width 6 height 6
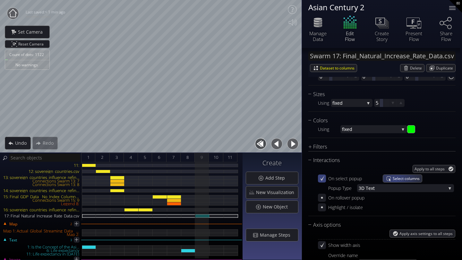
click at [395, 181] on span "Select columns" at bounding box center [407, 178] width 29 height 7
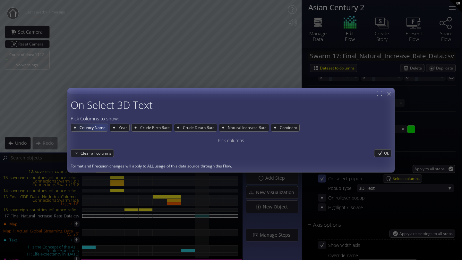
click at [101, 127] on span "Country Name" at bounding box center [93, 127] width 29 height 7
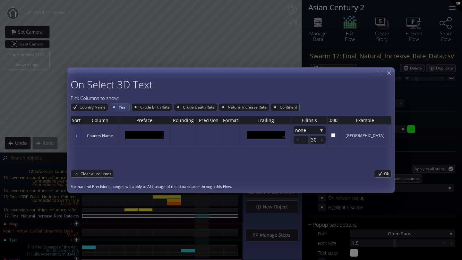
click at [122, 104] on span "Year" at bounding box center [123, 107] width 11 height 7
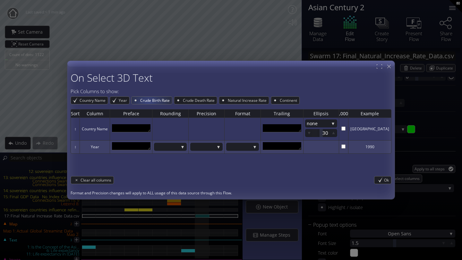
click at [148, 103] on span "Crude Birth Rate" at bounding box center [156, 100] width 32 height 7
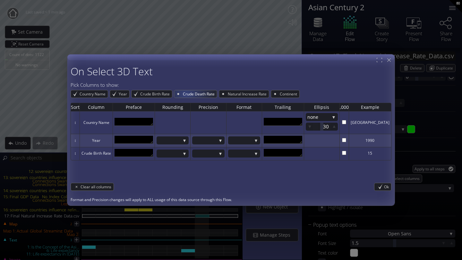
click at [187, 94] on span "Crude Death Rate" at bounding box center [199, 93] width 35 height 7
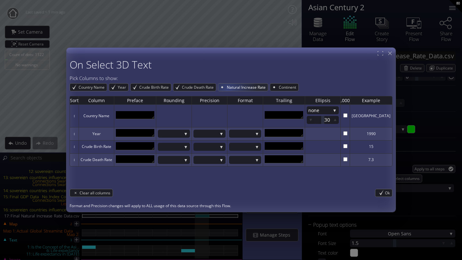
click at [228, 90] on span "Natural Increase Rate" at bounding box center [247, 87] width 42 height 7
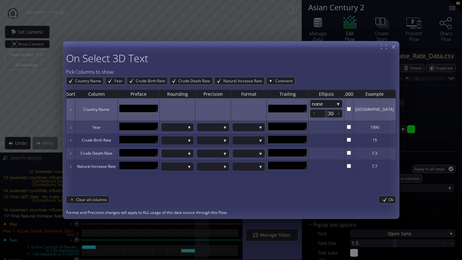
click at [142, 113] on textarea at bounding box center [138, 109] width 38 height 8
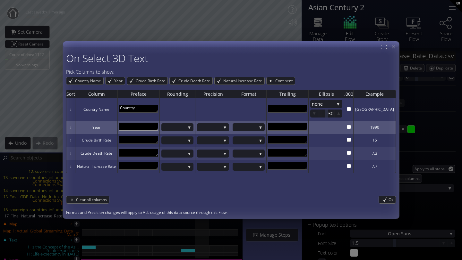
type textarea "Country:"
click at [133, 130] on textarea at bounding box center [138, 127] width 38 height 8
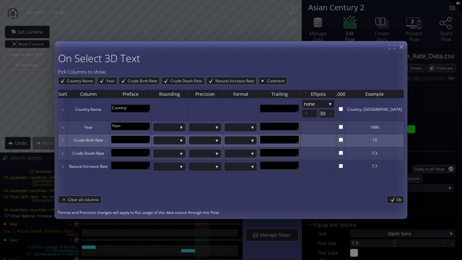
type textarea "Year:"
click at [137, 140] on textarea at bounding box center [130, 140] width 38 height 8
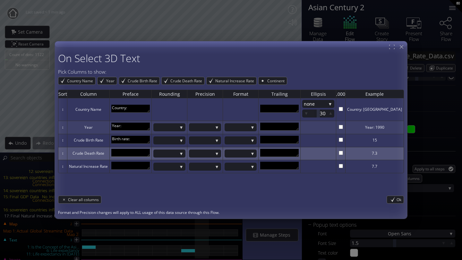
type textarea "Birth rate:"
click at [142, 152] on textarea at bounding box center [130, 153] width 38 height 8
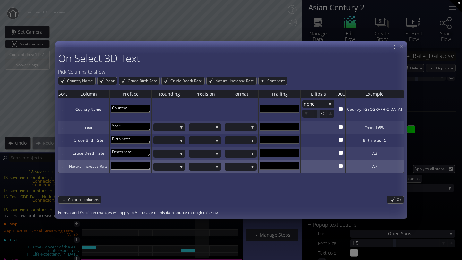
type textarea "Death rate:"
click at [137, 166] on textarea at bounding box center [130, 166] width 38 height 8
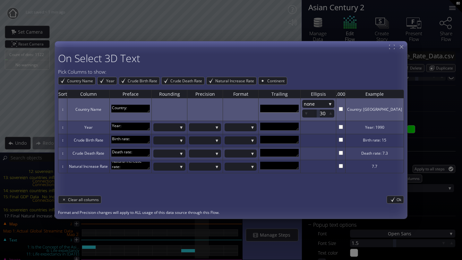
type textarea "Natural increase rate:"
click at [279, 109] on textarea at bounding box center [279, 109] width 38 height 8
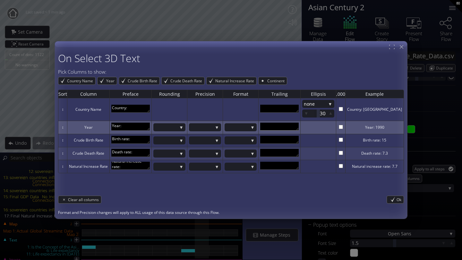
click at [287, 125] on textarea at bounding box center [279, 127] width 38 height 8
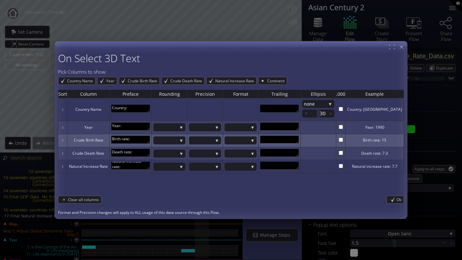
click at [285, 139] on textarea at bounding box center [279, 140] width 38 height 8
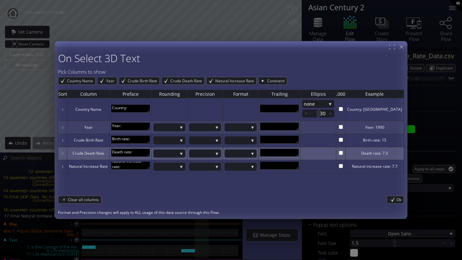
click at [282, 153] on textarea at bounding box center [279, 153] width 38 height 8
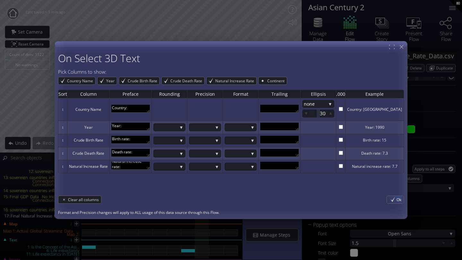
click at [396, 199] on span "Ok" at bounding box center [399, 199] width 7 height 7
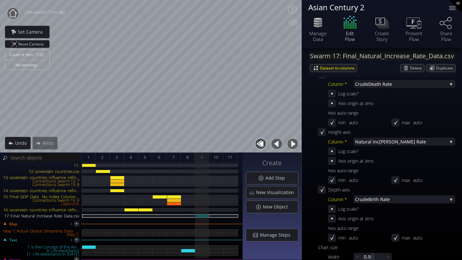
scroll to position [178, 0]
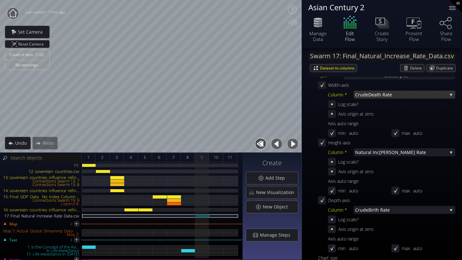
click at [364, 96] on span "Crude" at bounding box center [361, 95] width 13 height 8
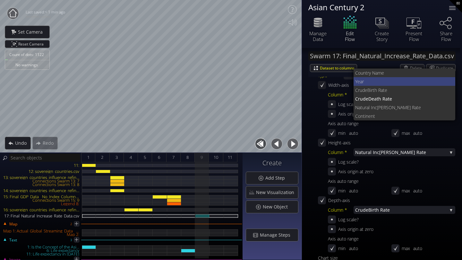
click at [362, 81] on span "Year" at bounding box center [402, 81] width 95 height 9
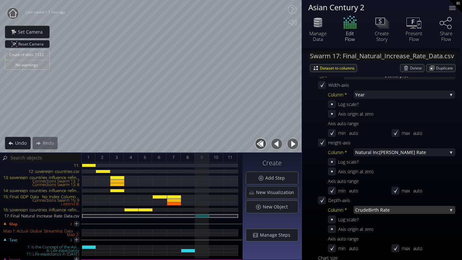
click at [369, 211] on span "Birth Rate" at bounding box center [407, 210] width 79 height 8
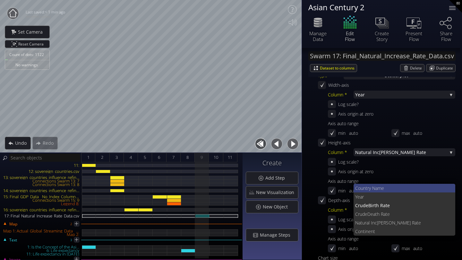
click at [363, 185] on span "untry Name" at bounding box center [406, 188] width 90 height 9
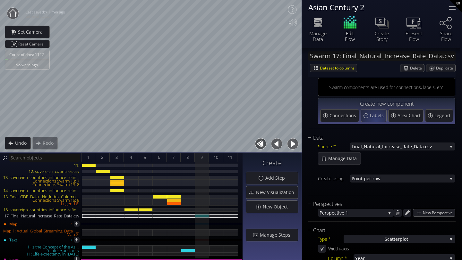
scroll to position [0, 0]
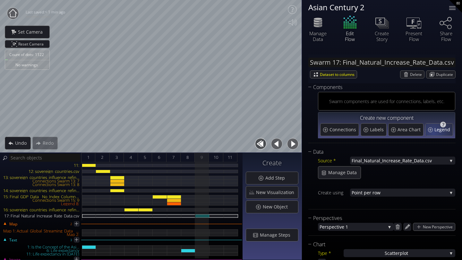
click at [421, 133] on div "Legend" at bounding box center [438, 130] width 27 height 12
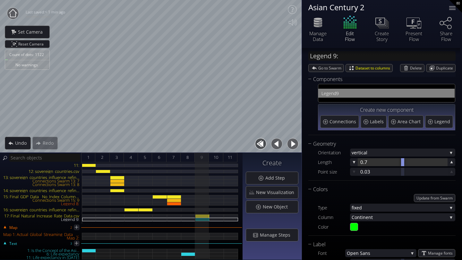
scroll to position [9, 0]
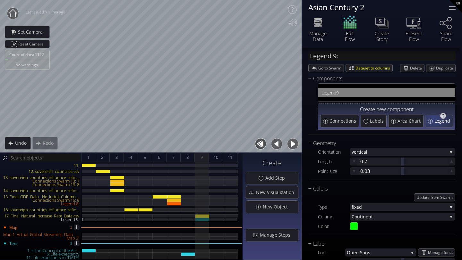
click at [421, 119] on div "Legend" at bounding box center [438, 121] width 27 height 12
type input "Legend 10:"
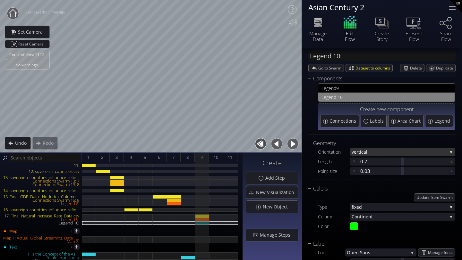
click at [376, 151] on span "al" at bounding box center [405, 152] width 84 height 8
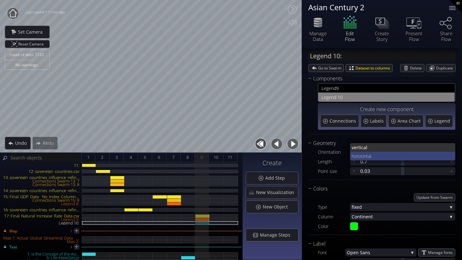
click at [372, 157] on span "horizontal" at bounding box center [401, 156] width 99 height 9
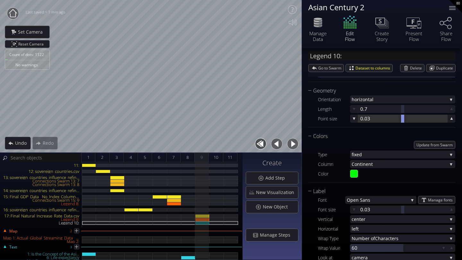
scroll to position [62, 0]
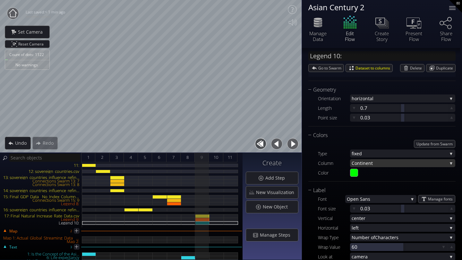
click at [370, 165] on span "Continen" at bounding box center [362, 163] width 20 height 8
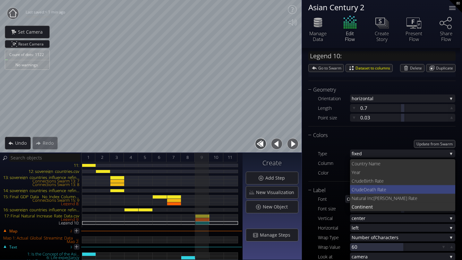
click at [370, 192] on span "Death Rate" at bounding box center [407, 189] width 87 height 9
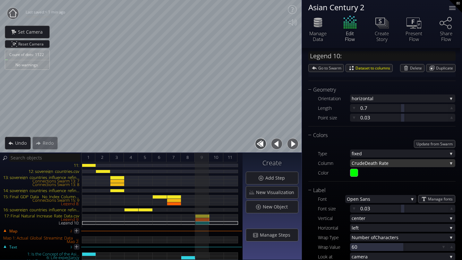
click at [365, 164] on span "Death Rate" at bounding box center [406, 163] width 82 height 8
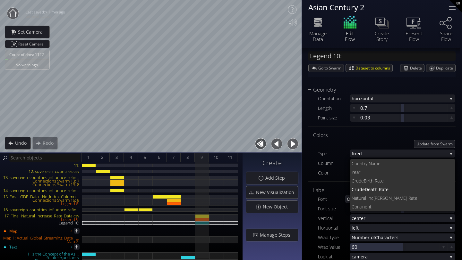
click at [365, 164] on span "untry Name" at bounding box center [403, 163] width 93 height 9
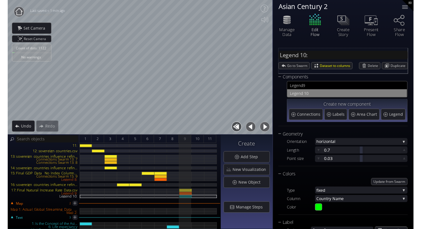
scroll to position [0, 0]
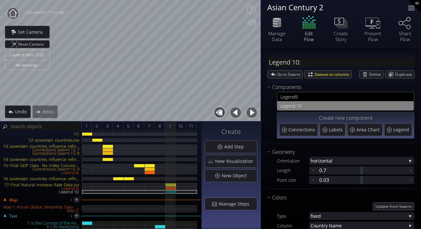
click at [413, 7] on div at bounding box center [411, 8] width 13 height 13
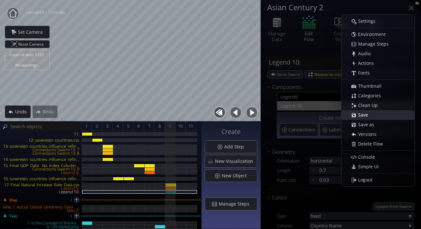
click at [370, 116] on span "Save" at bounding box center [365, 115] width 14 height 6
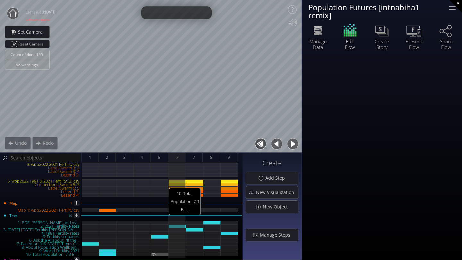
scroll to position [26, 0]
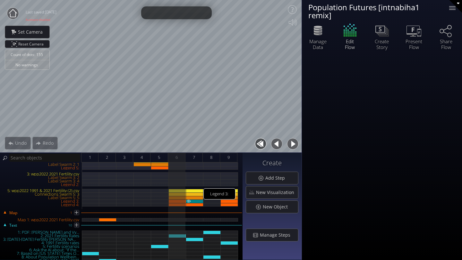
click at [195, 200] on div "Legend 3:" at bounding box center [194, 202] width 17 height 4
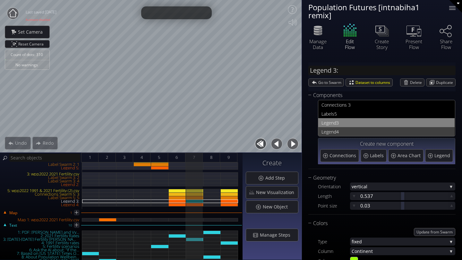
click at [329, 131] on span "Legend" at bounding box center [328, 132] width 15 height 8
type input "Legend 4:"
type input "#14bb11"
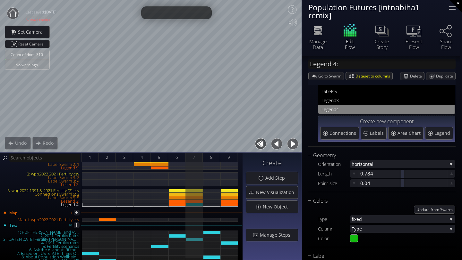
scroll to position [21, 0]
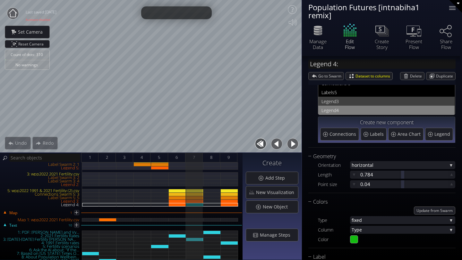
click at [327, 103] on span "Legend" at bounding box center [328, 102] width 15 height 8
type input "Legend 3:"
type input "#9dff0a"
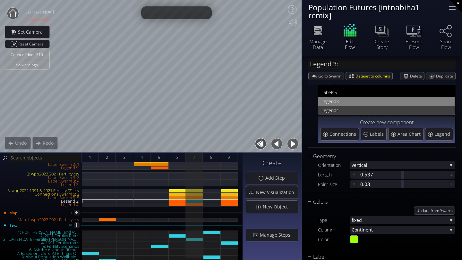
click at [326, 109] on span "Legend" at bounding box center [328, 110] width 15 height 8
type input "Legend 4:"
type input "#14bb11"
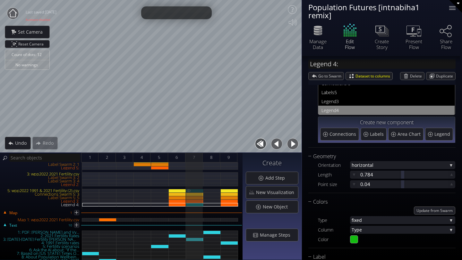
click at [197, 191] on div "5: wpp2022 1991 & 2021 Fertility (2).csv" at bounding box center [194, 191] width 17 height 4
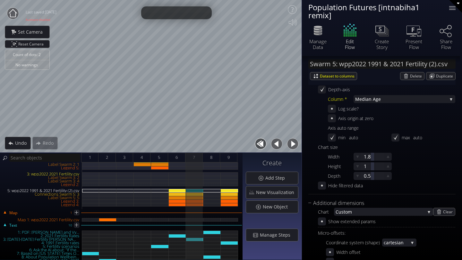
scroll to position [0, 0]
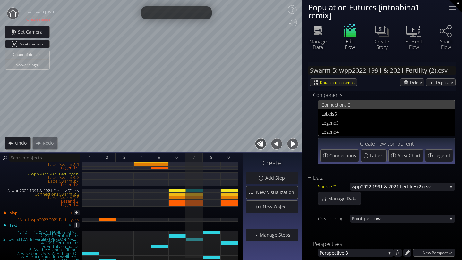
click at [343, 103] on span "nections 3" at bounding box center [390, 105] width 122 height 8
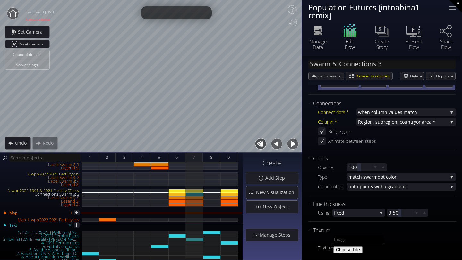
scroll to position [90, 0]
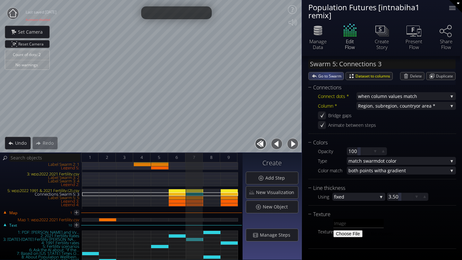
click at [328, 74] on span "Go to Swarm" at bounding box center [330, 75] width 25 height 7
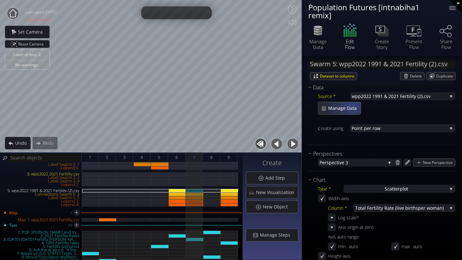
click at [349, 107] on span "Manage Data" at bounding box center [344, 108] width 33 height 6
click at [349, 112] on div "Manage Data" at bounding box center [339, 108] width 42 height 12
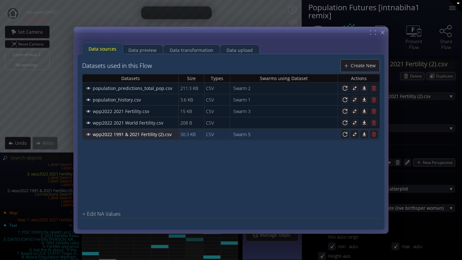
click at [117, 136] on span "wpp2022 1991 & 2021 Fertility (2).csv" at bounding box center [133, 134] width 83 height 6
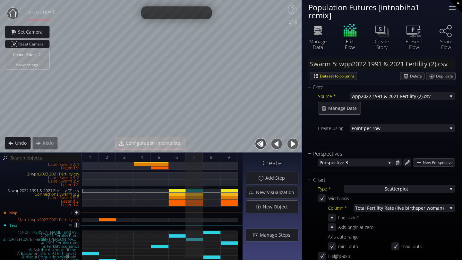
scroll to position [0, 0]
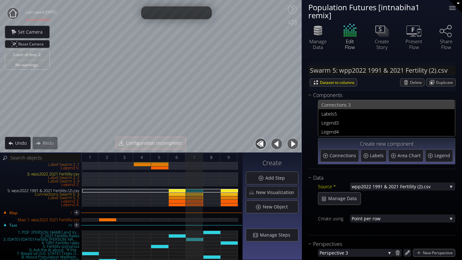
click at [335, 105] on span "nections 3" at bounding box center [390, 105] width 122 height 8
type input "Swarm 5: Connections 3"
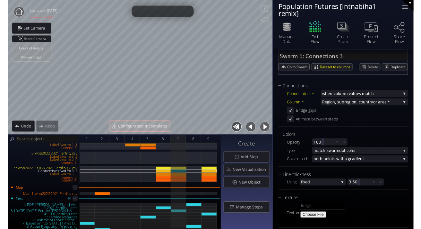
scroll to position [80, 0]
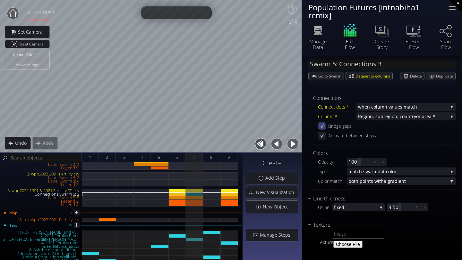
click at [323, 125] on icon at bounding box center [321, 125] width 5 height 5
click at [322, 128] on icon at bounding box center [322, 126] width 6 height 6
